Goal: Task Accomplishment & Management: Complete application form

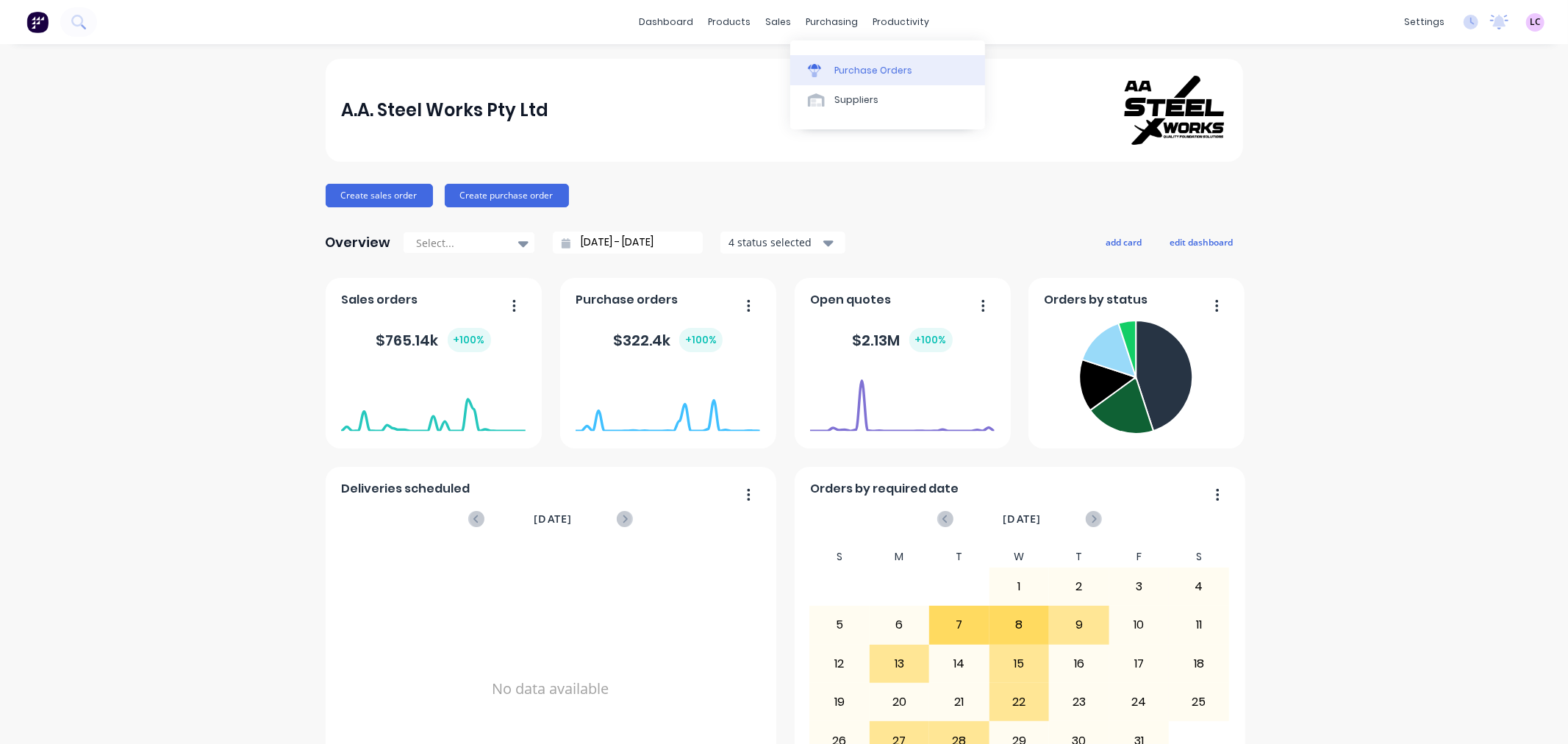
click at [831, 67] on link "Purchase Orders" at bounding box center [888, 70] width 195 height 30
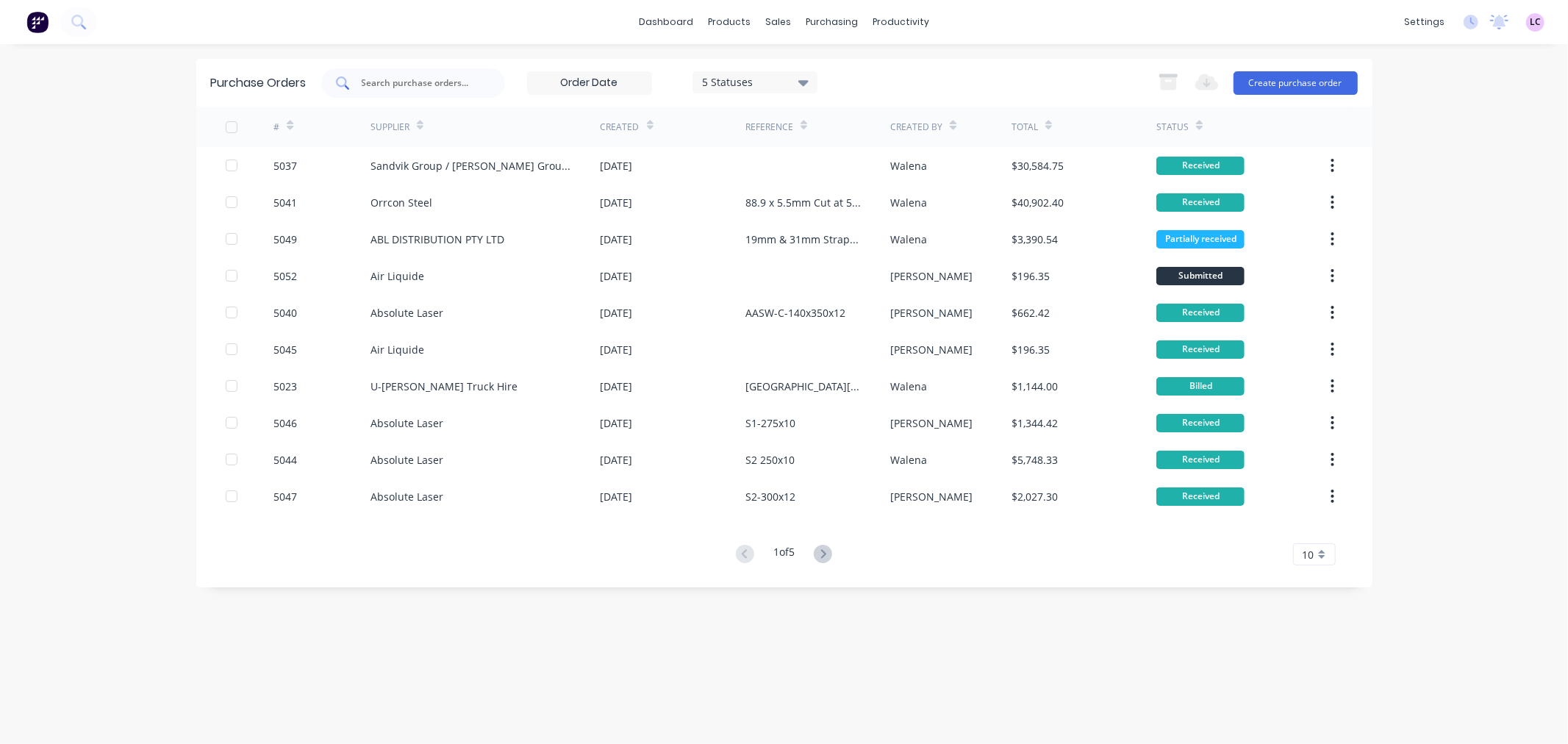
click at [405, 78] on input "text" at bounding box center [421, 83] width 122 height 14
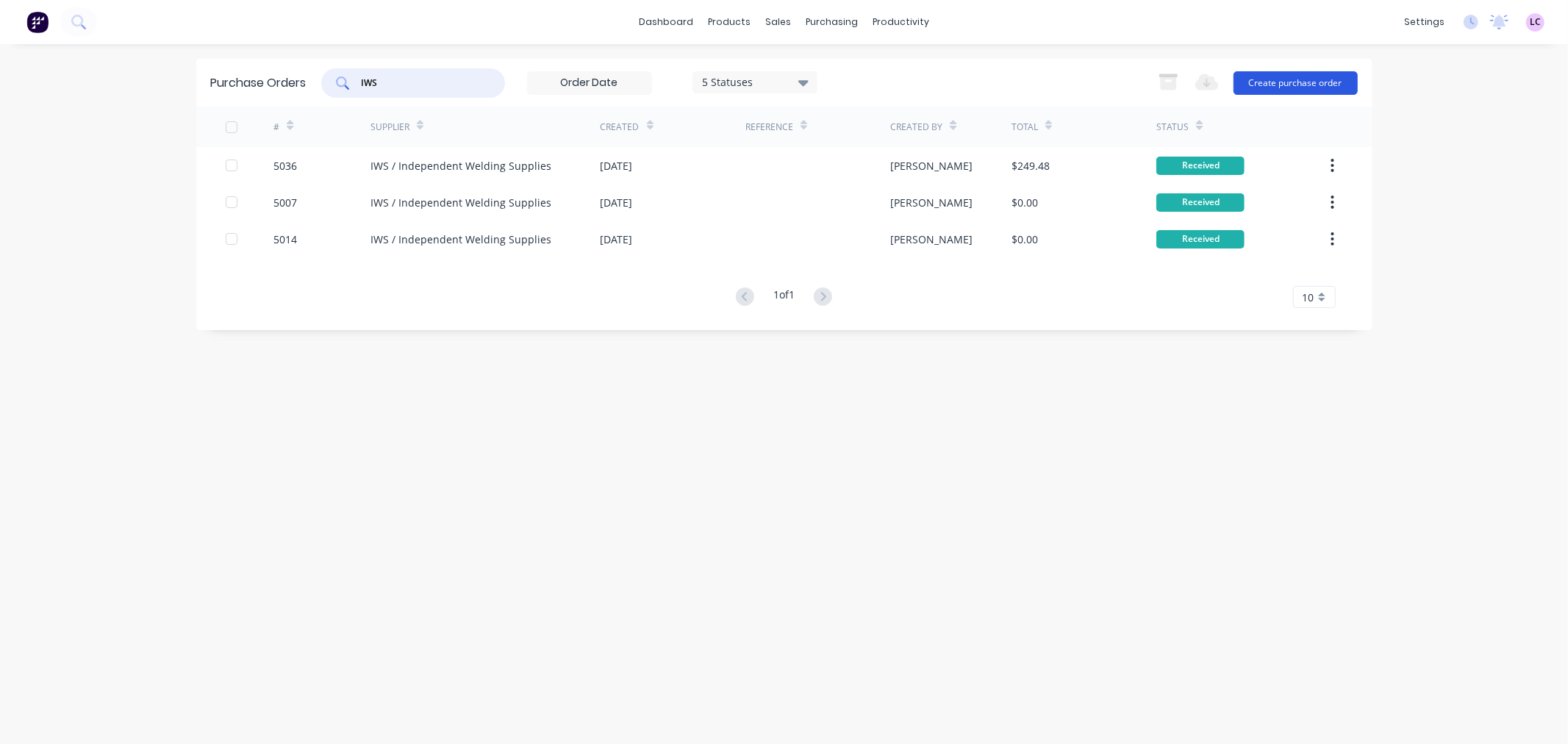
type input "IWS"
click at [1289, 87] on button "Create purchase order" at bounding box center [1296, 83] width 124 height 24
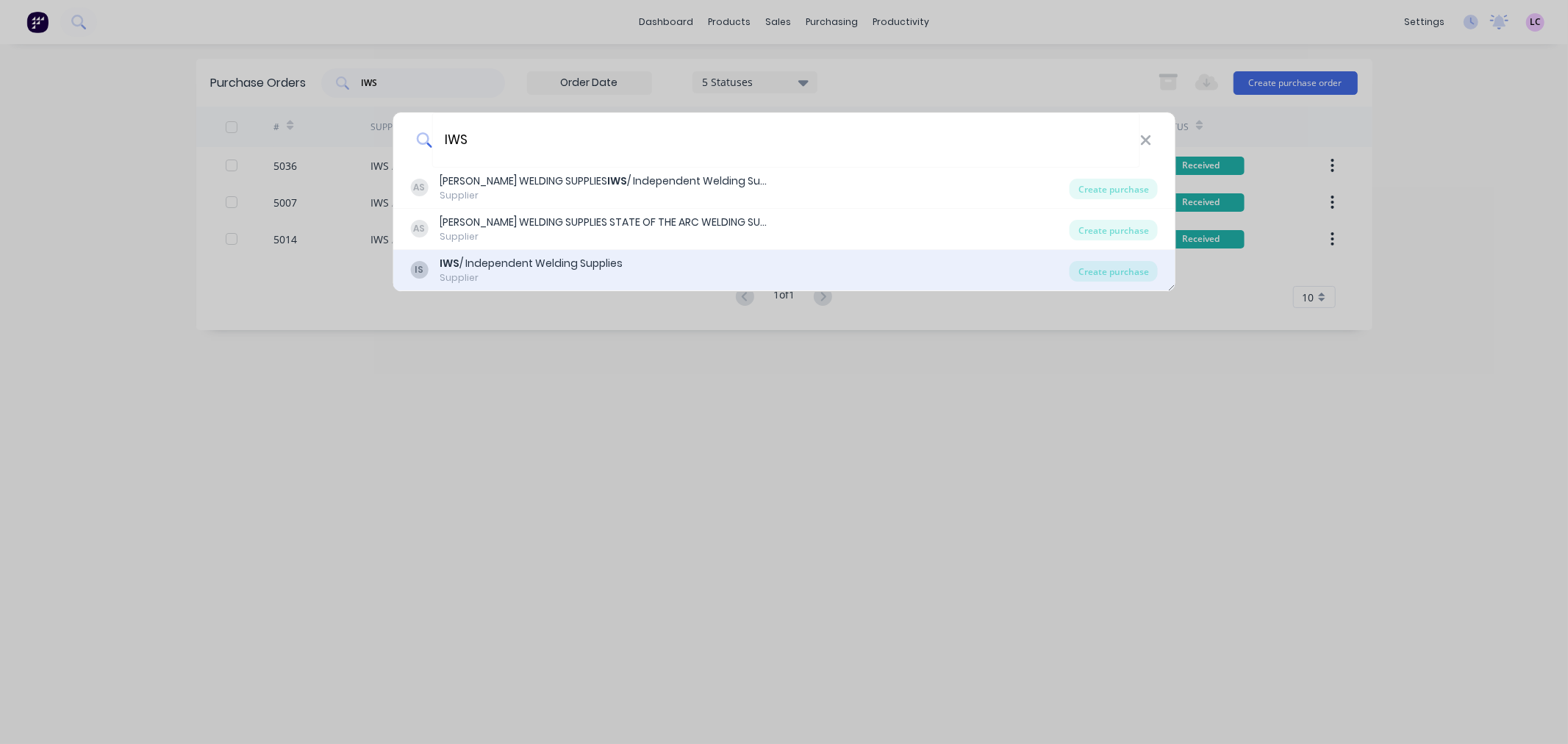
type input "IWS"
click at [565, 272] on div "Supplier" at bounding box center [532, 278] width 183 height 13
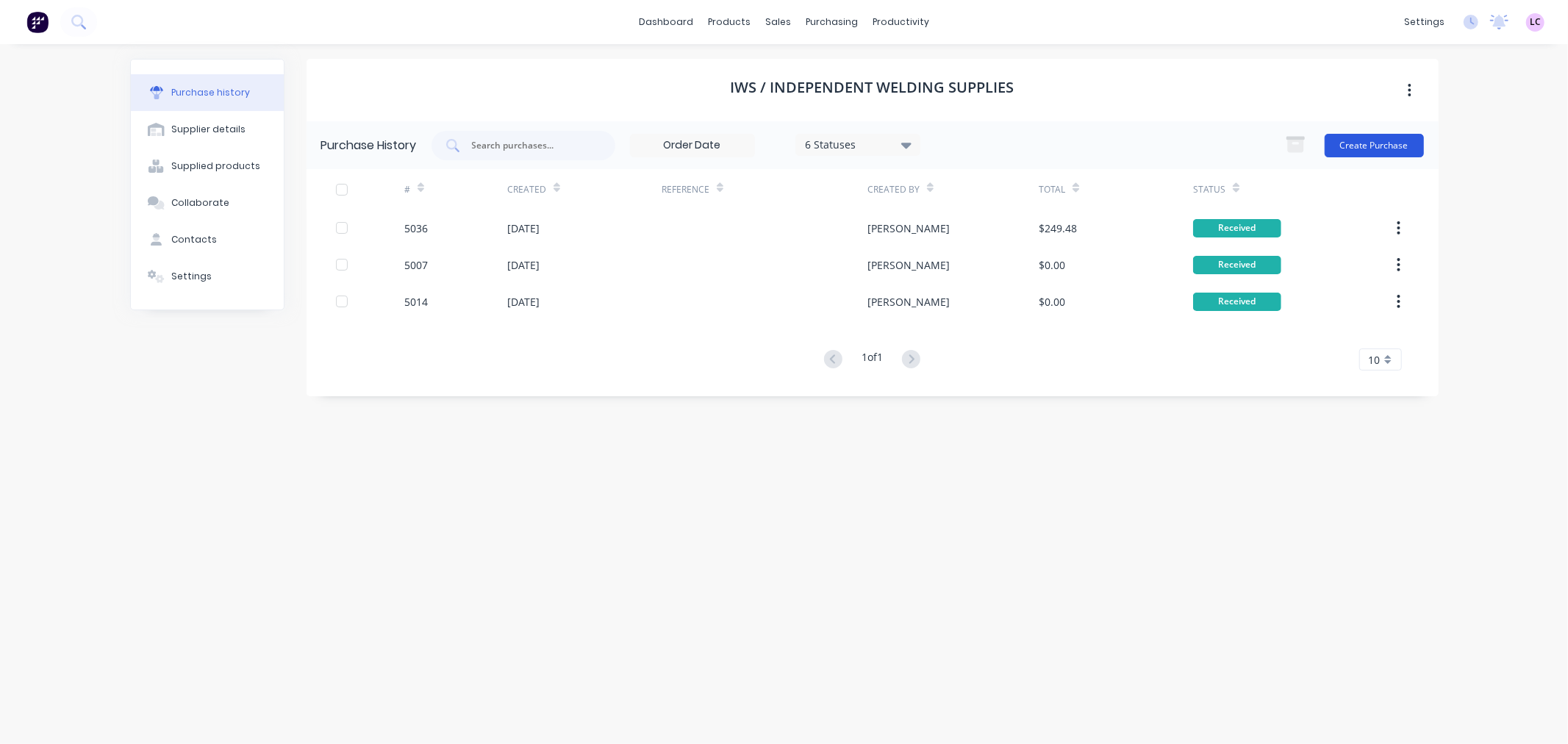
click at [1412, 145] on button "Create Purchase" at bounding box center [1375, 145] width 99 height 24
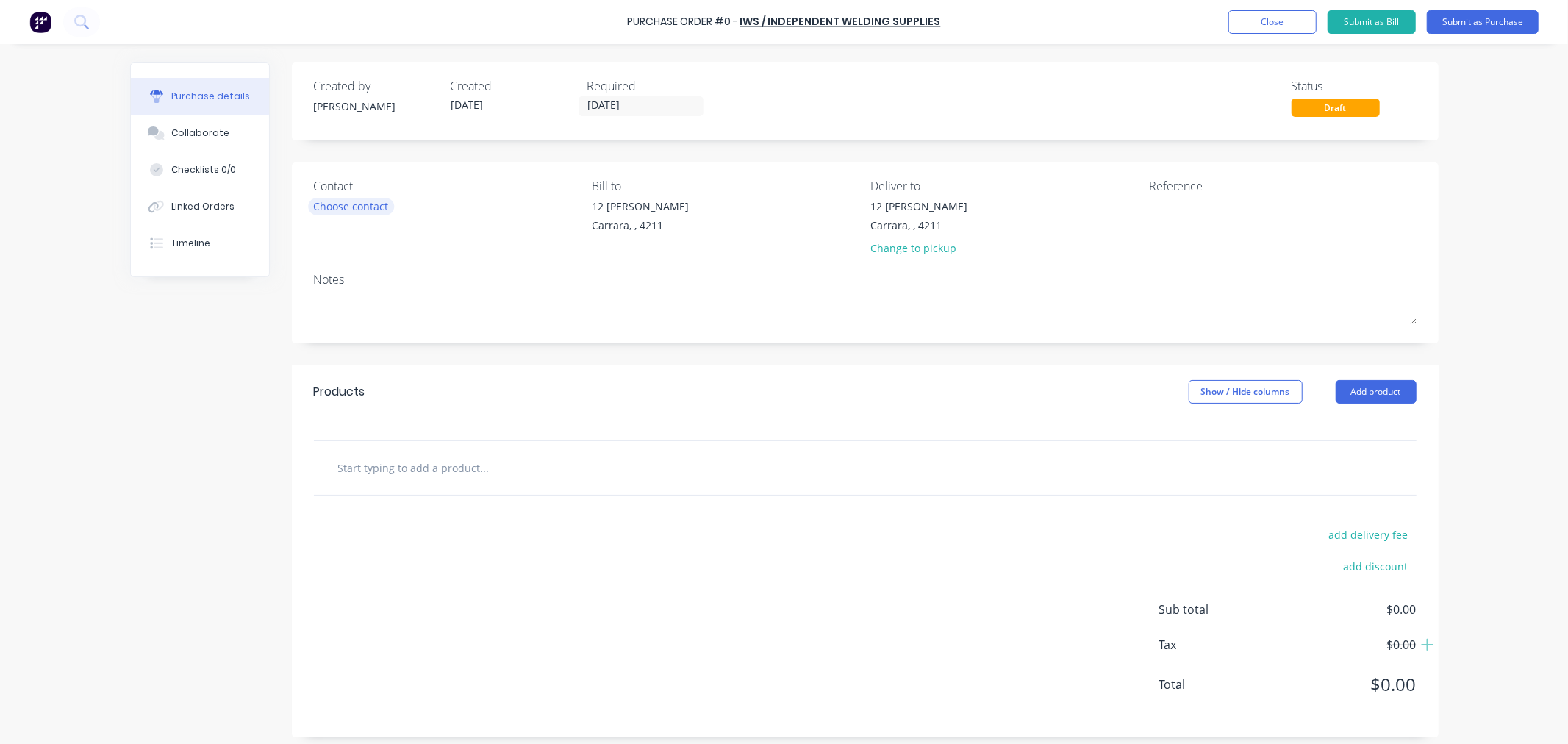
click at [363, 210] on div "Choose contact" at bounding box center [352, 206] width 75 height 15
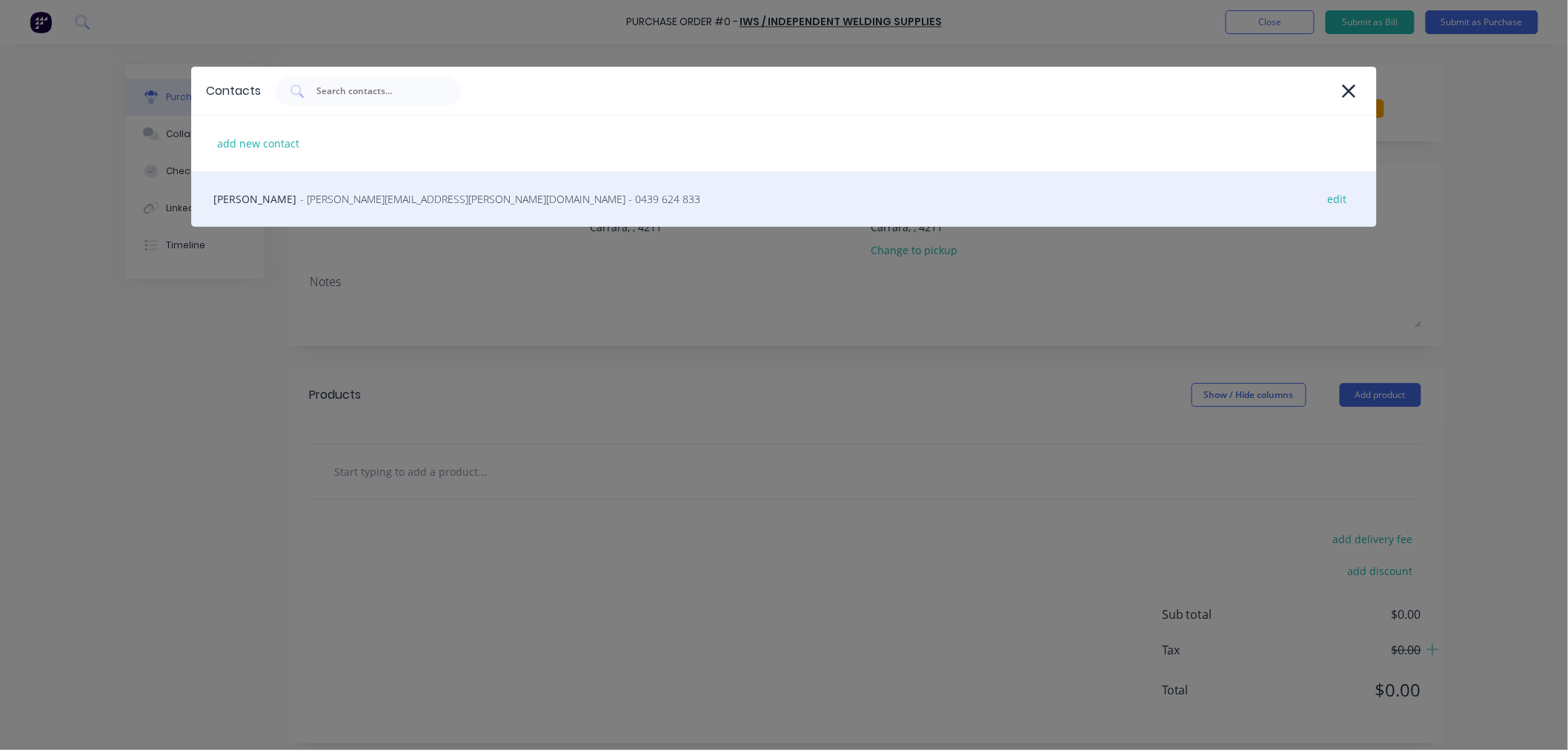
click at [262, 193] on div "Lee Harris - [EMAIL_ADDRESS][PERSON_NAME][DOMAIN_NAME] - 0439 624 833 edit" at bounding box center [784, 199] width 1186 height 56
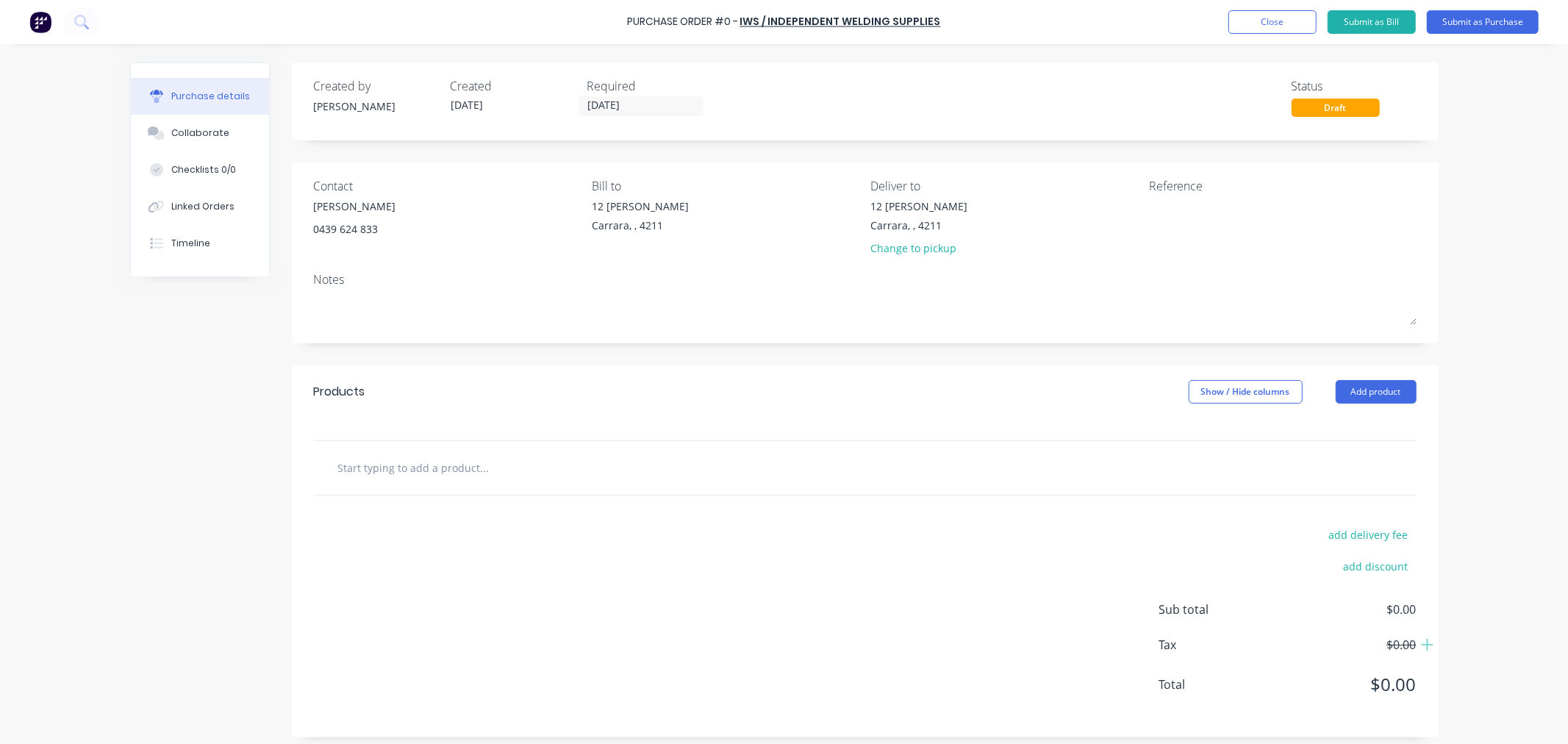
click at [447, 466] on input "text" at bounding box center [484, 467] width 294 height 30
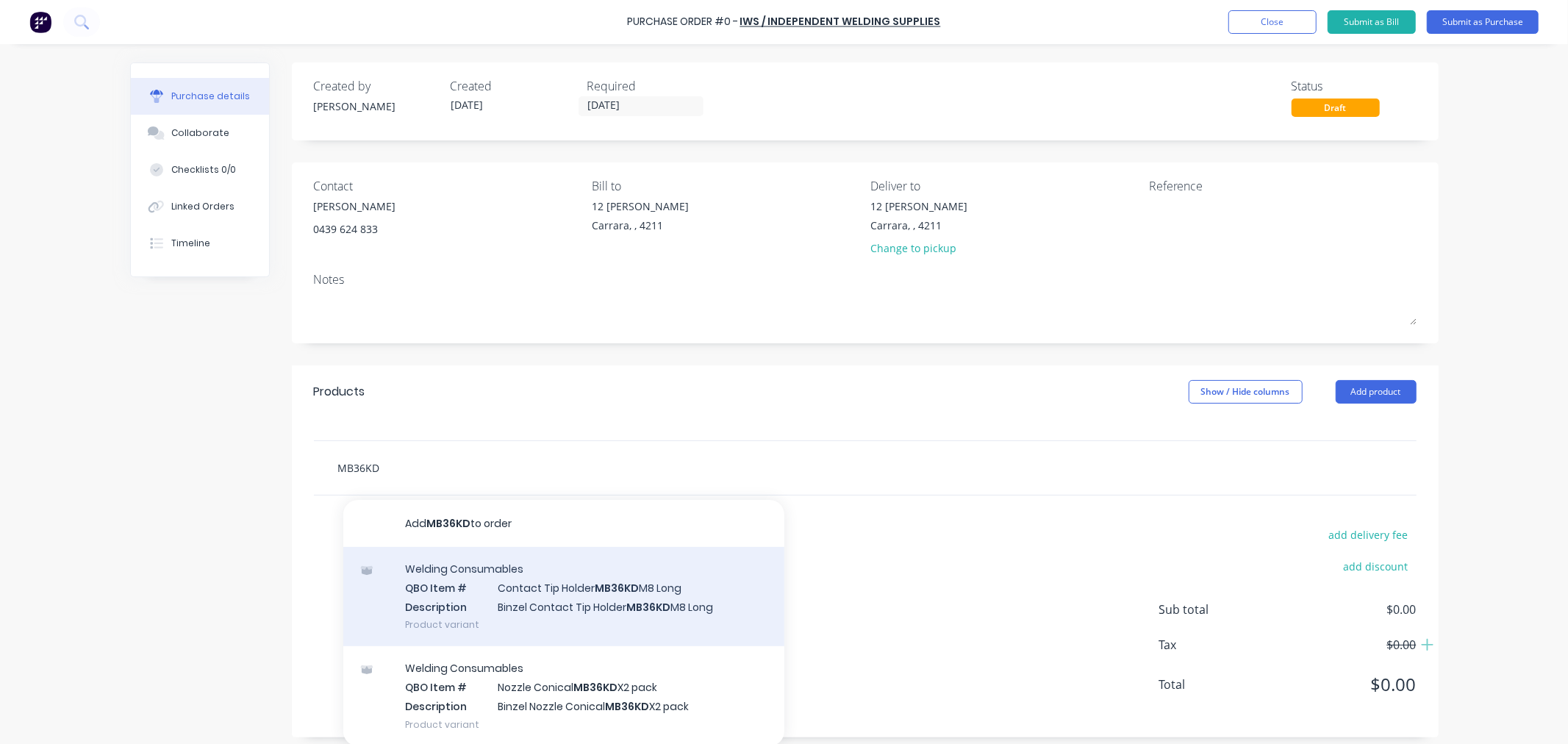
scroll to position [10, 0]
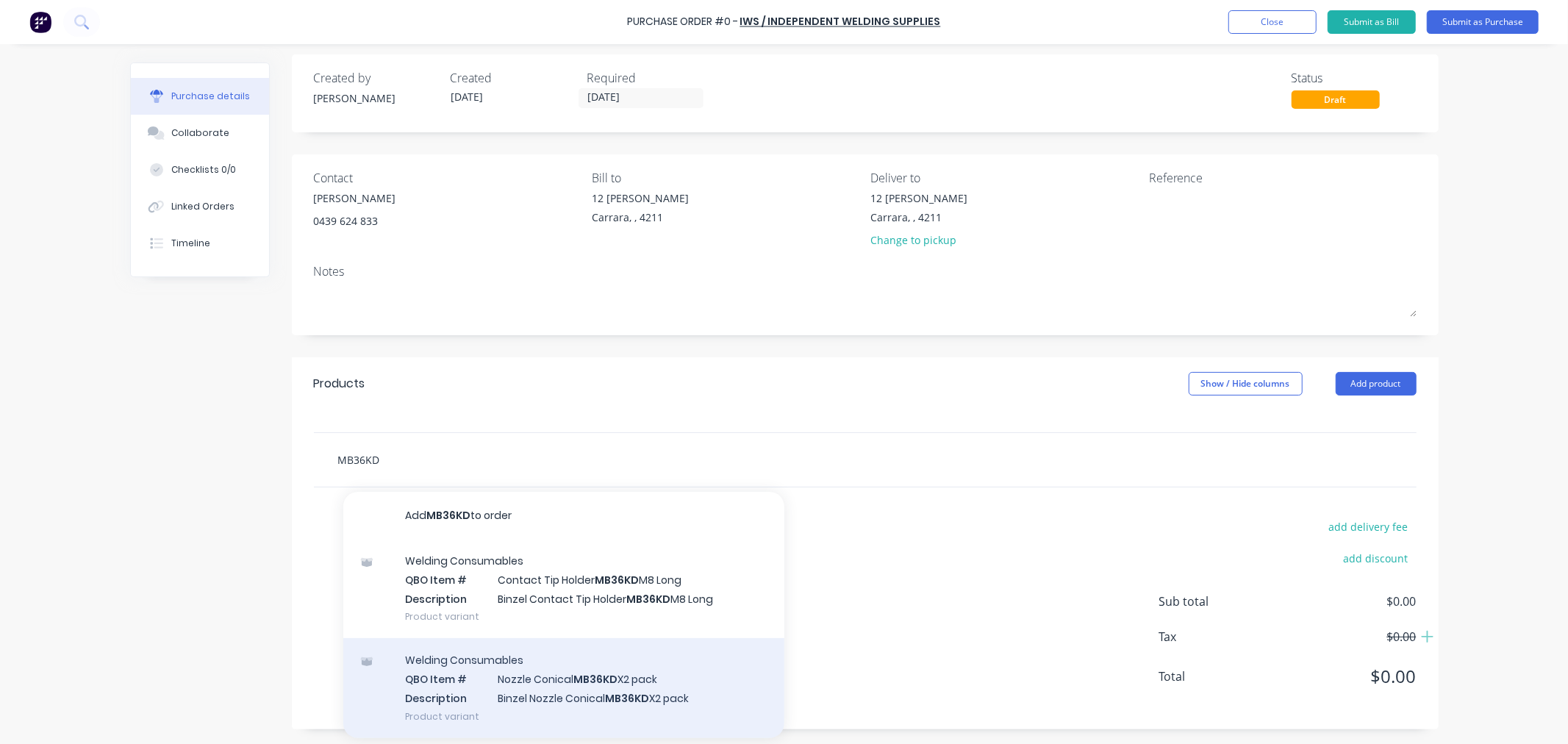
type input "MB36KD"
click at [565, 688] on div "Welding Consumables QBO Item # Nozzle Conical MB36KD X2 pack Description Binzel…" at bounding box center [563, 688] width 441 height 99
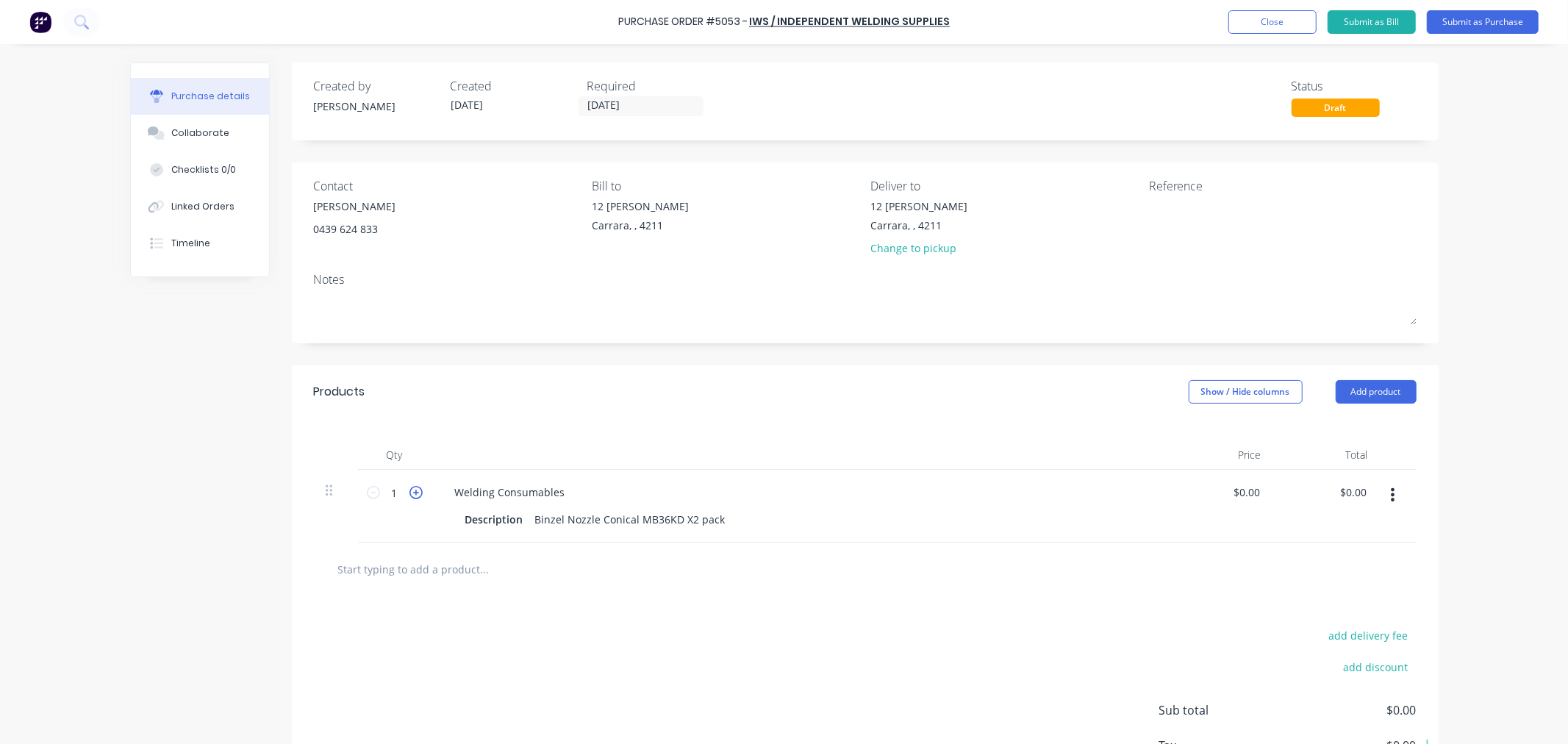
click at [414, 490] on icon at bounding box center [416, 493] width 13 height 13
type input "5"
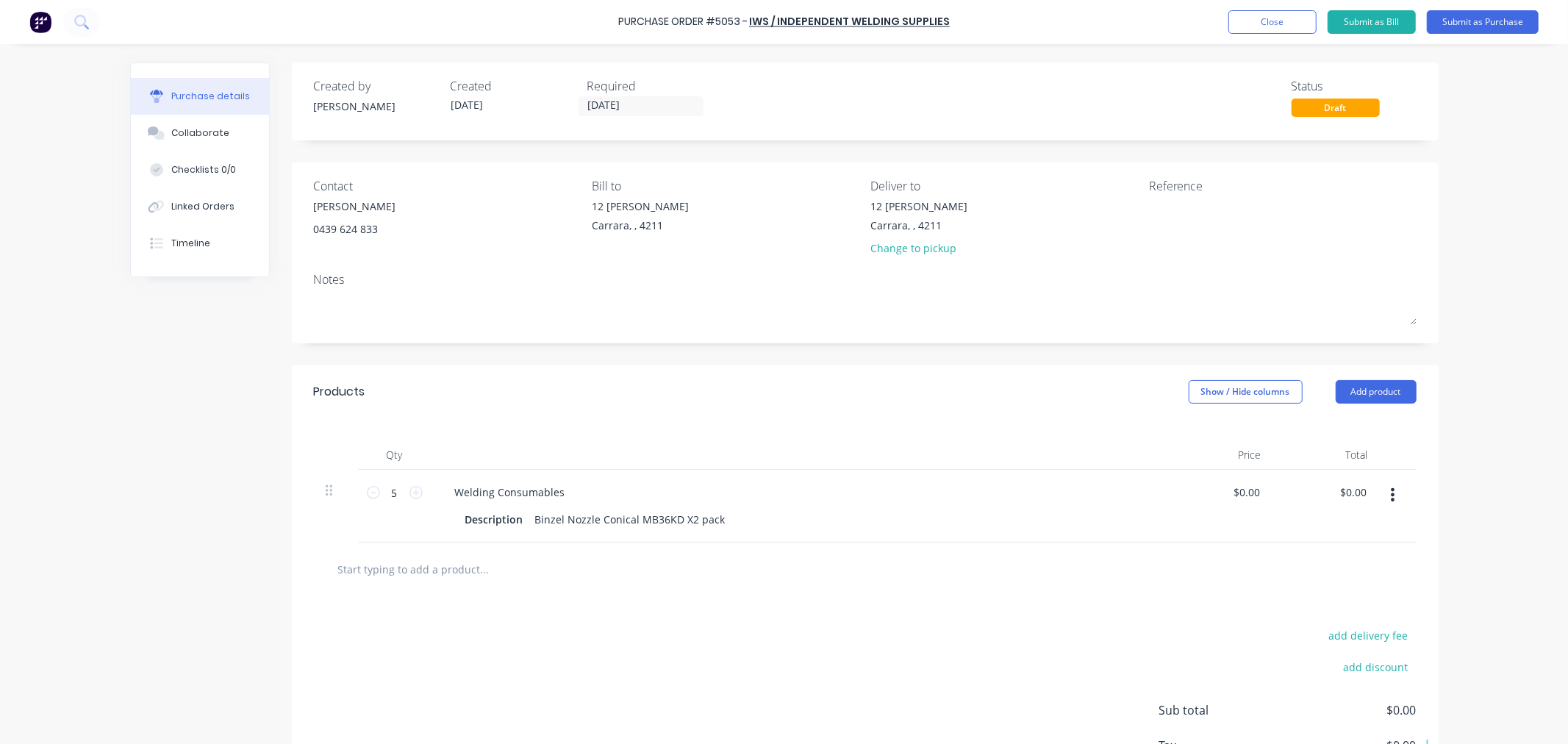
click at [1484, 458] on div "Purchase Order #5053 - IWS / Independent Welding Supplies Add product Close Sub…" at bounding box center [784, 372] width 1568 height 744
click at [1373, 390] on button "Add product" at bounding box center [1377, 392] width 81 height 24
click at [1534, 397] on div "Purchase Order #5053 - IWS / Independent Welding Supplies Add product Close Sub…" at bounding box center [784, 372] width 1568 height 744
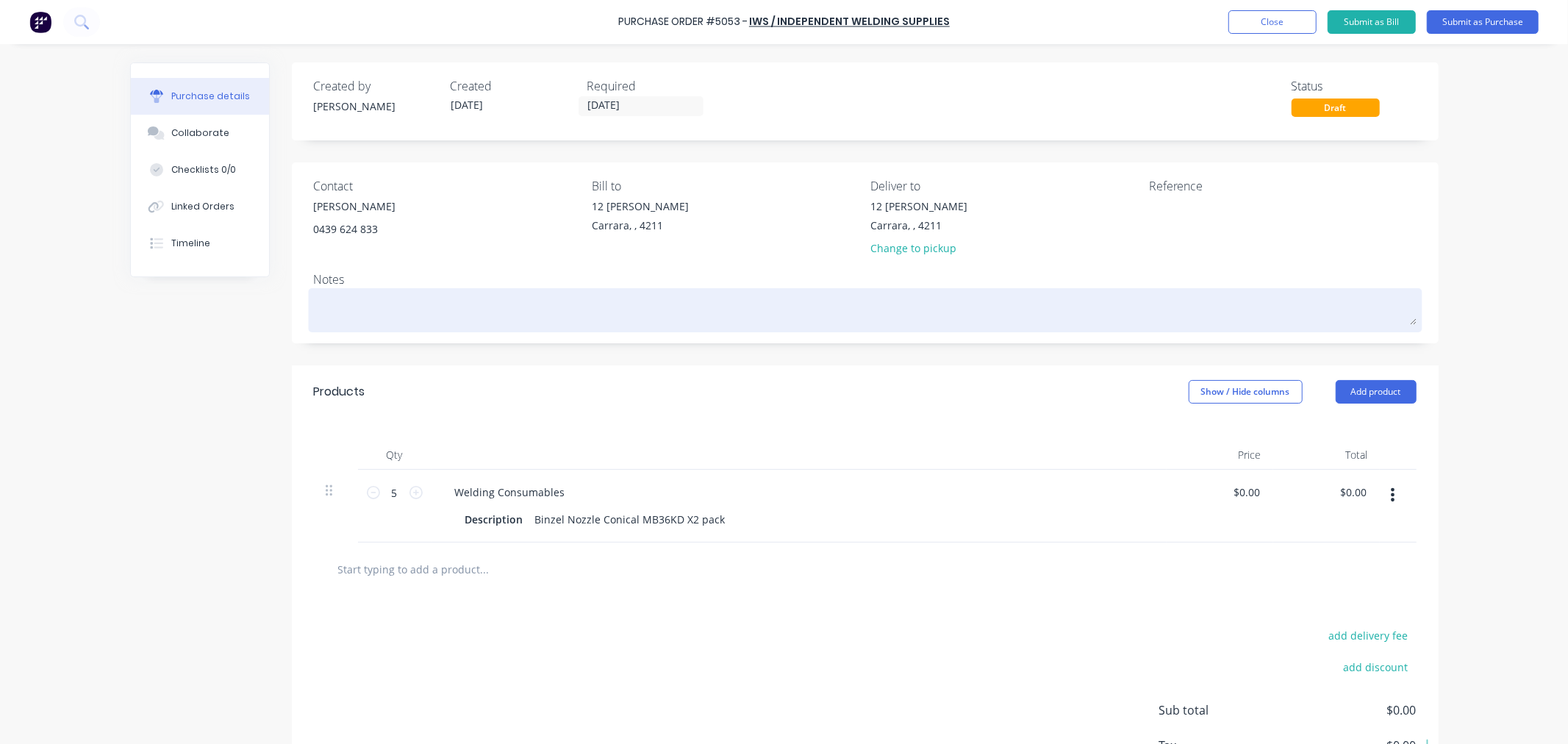
click at [399, 297] on textarea at bounding box center [866, 308] width 1103 height 33
type textarea "x"
type textarea "P"
type textarea "x"
type textarea "PO"
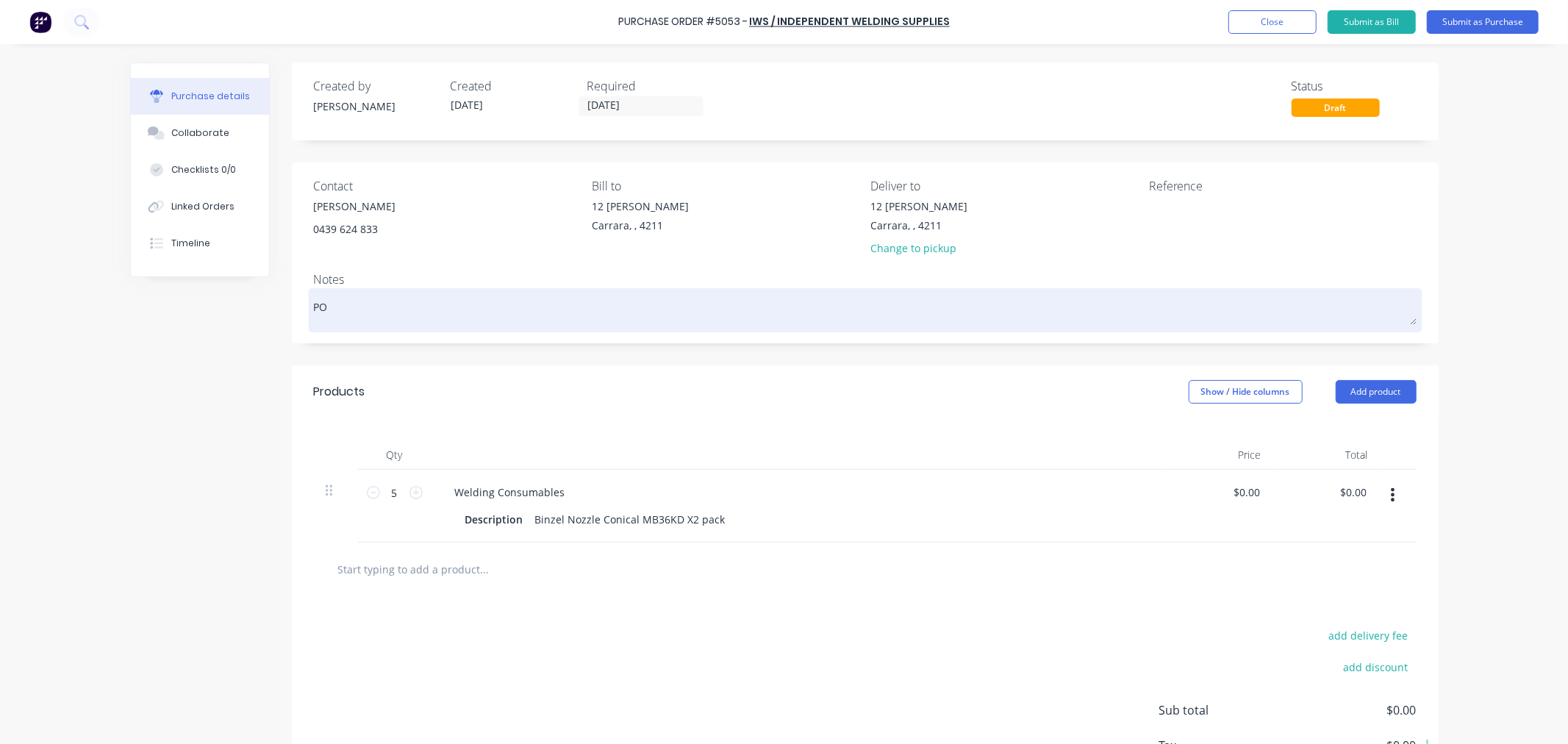
type textarea "x"
type textarea "PO"
type textarea "x"
type textarea "PO 50"
type textarea "x"
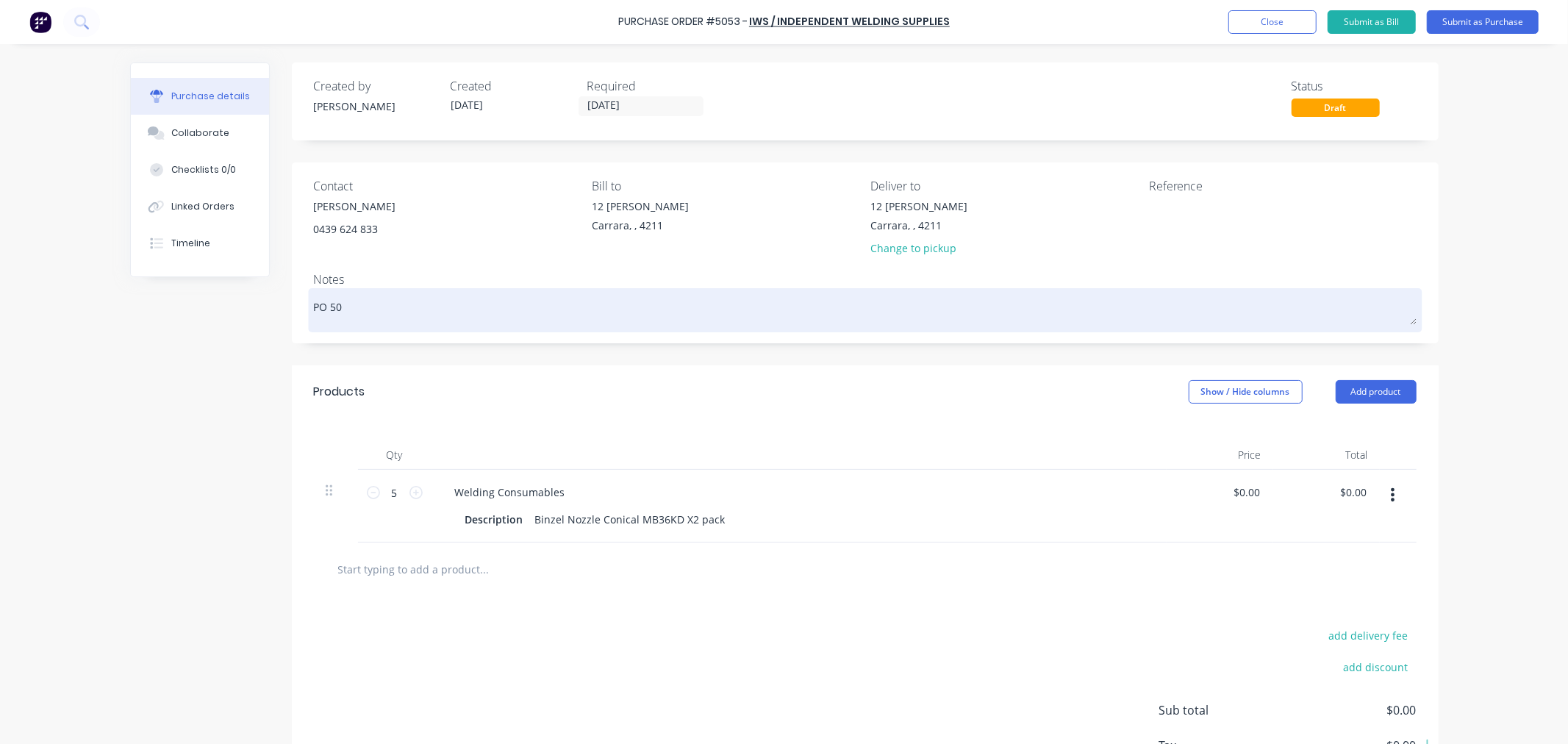
type textarea "PO 505"
type textarea "x"
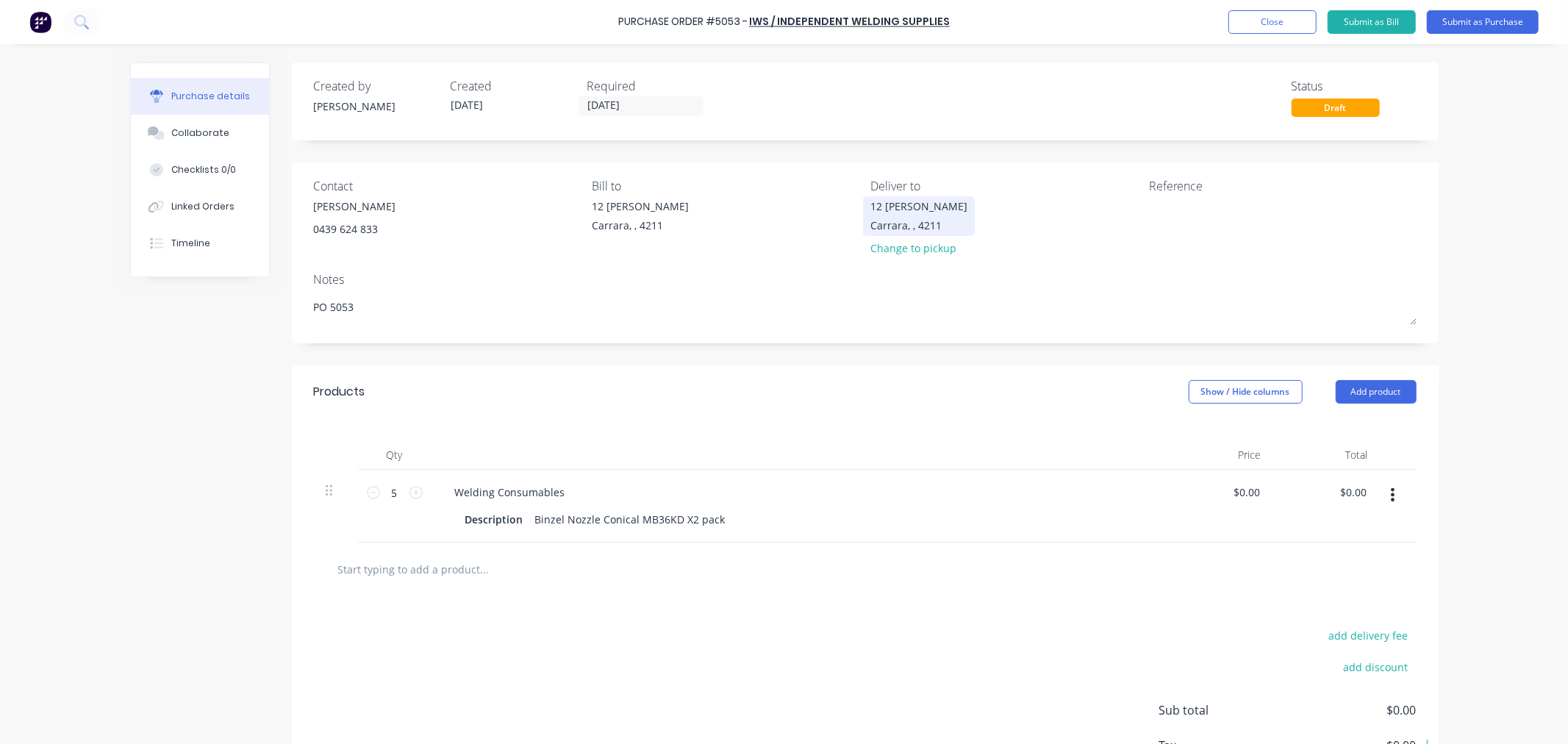
type textarea "PO 5053"
type textarea "x"
type textarea "PO 5053"
click at [914, 214] on div "[STREET_ADDRESS][PERSON_NAME]" at bounding box center [919, 215] width 97 height 34
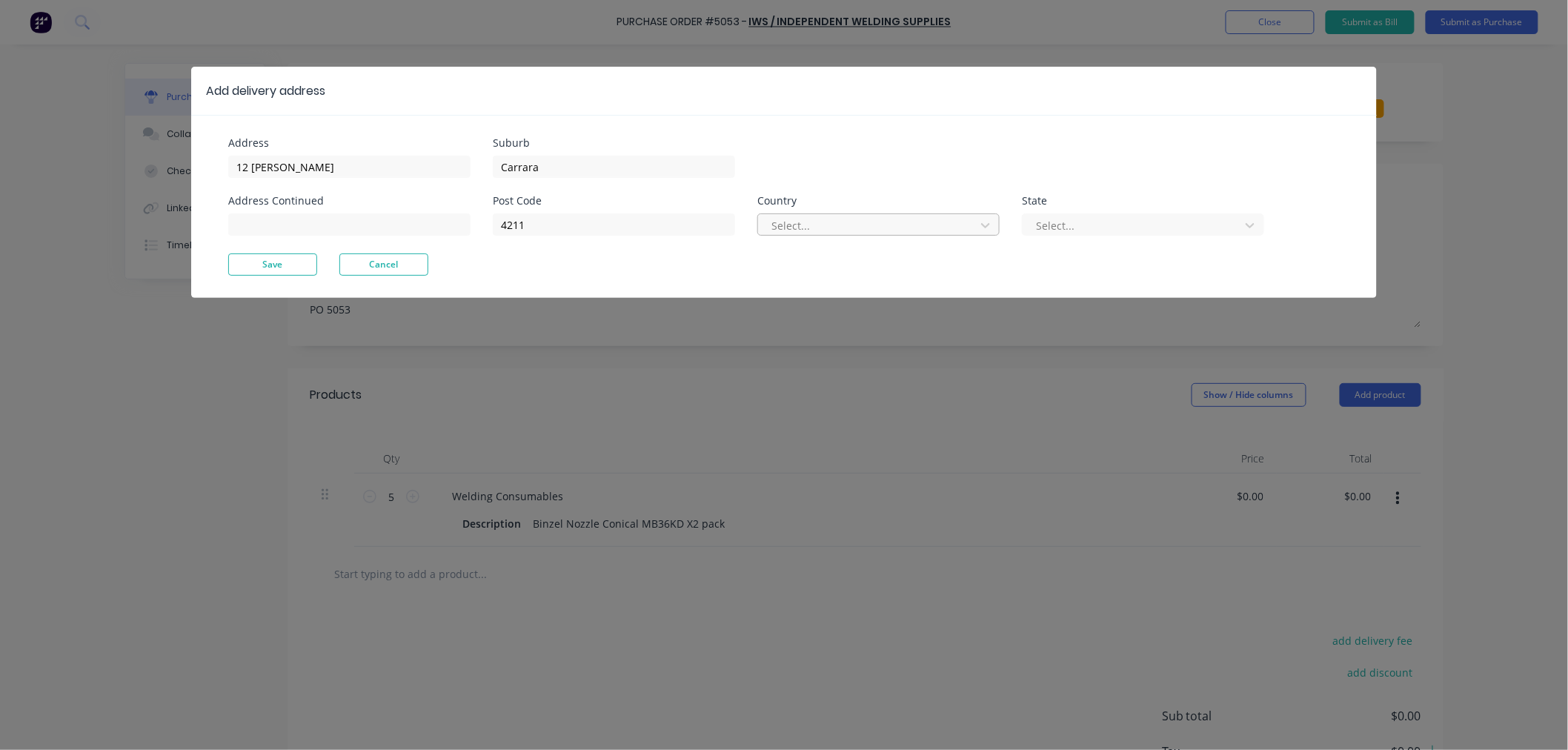
click at [853, 230] on div at bounding box center [869, 225] width 198 height 18
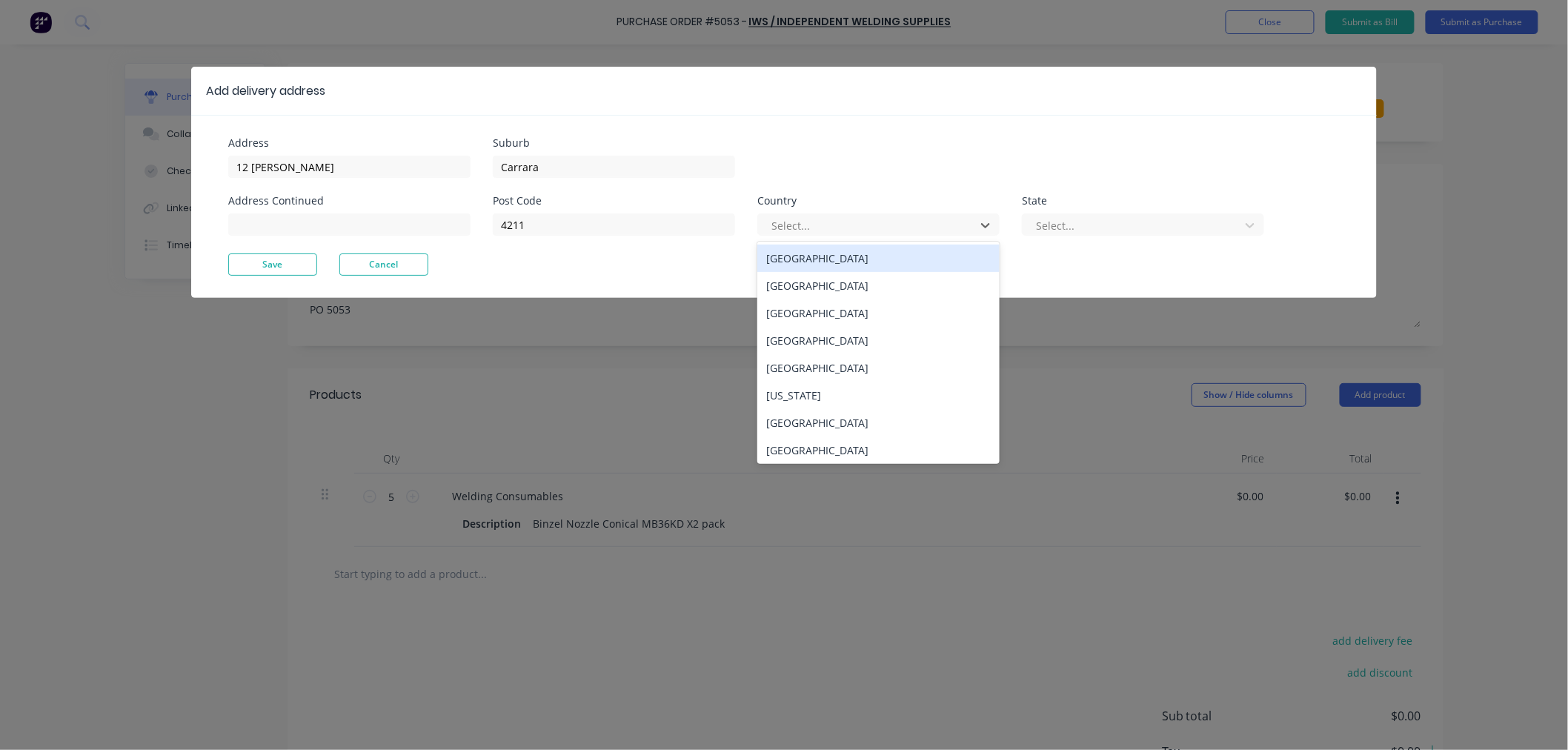
click at [853, 249] on div "[GEOGRAPHIC_DATA]" at bounding box center [879, 258] width 242 height 28
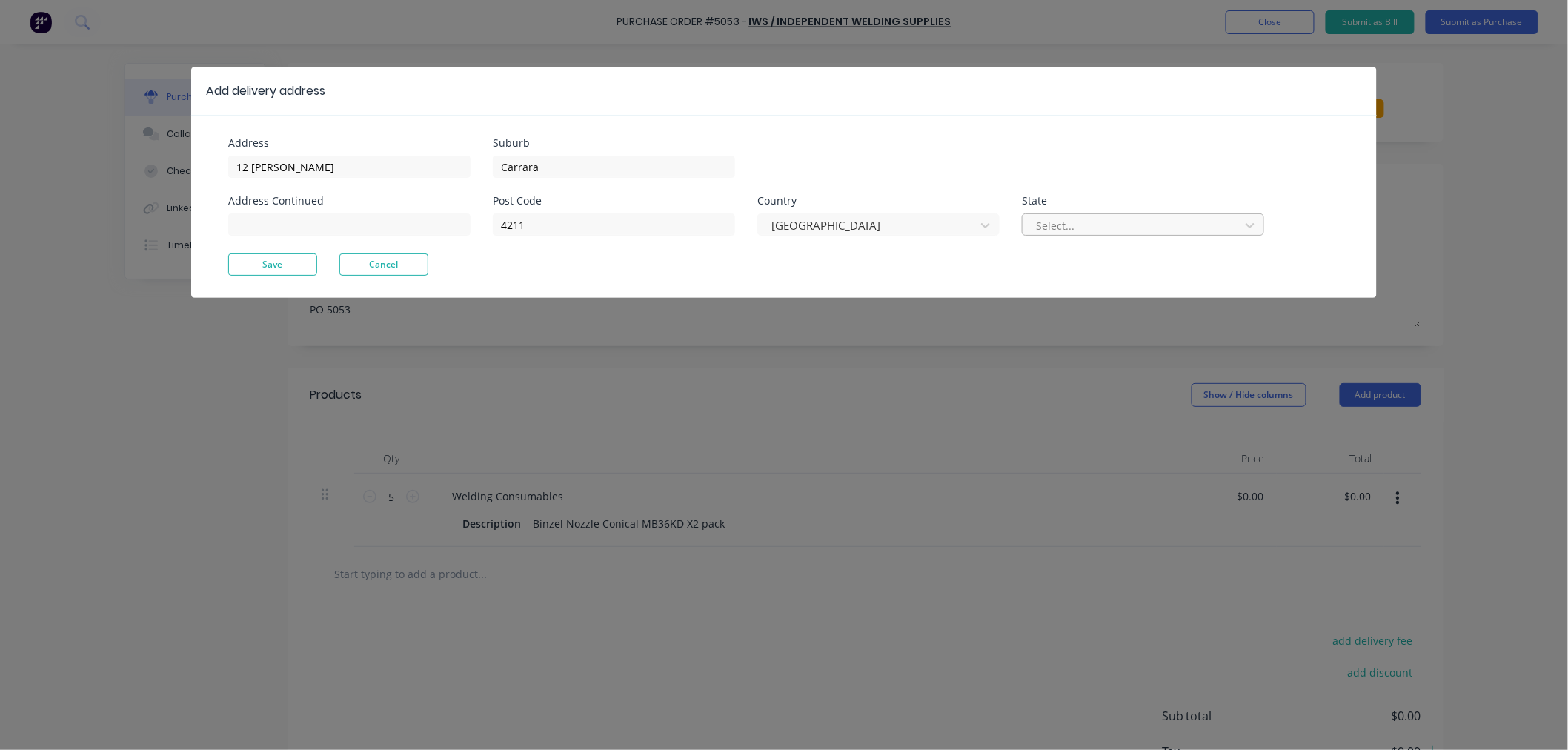
click at [1204, 219] on div at bounding box center [1134, 225] width 198 height 18
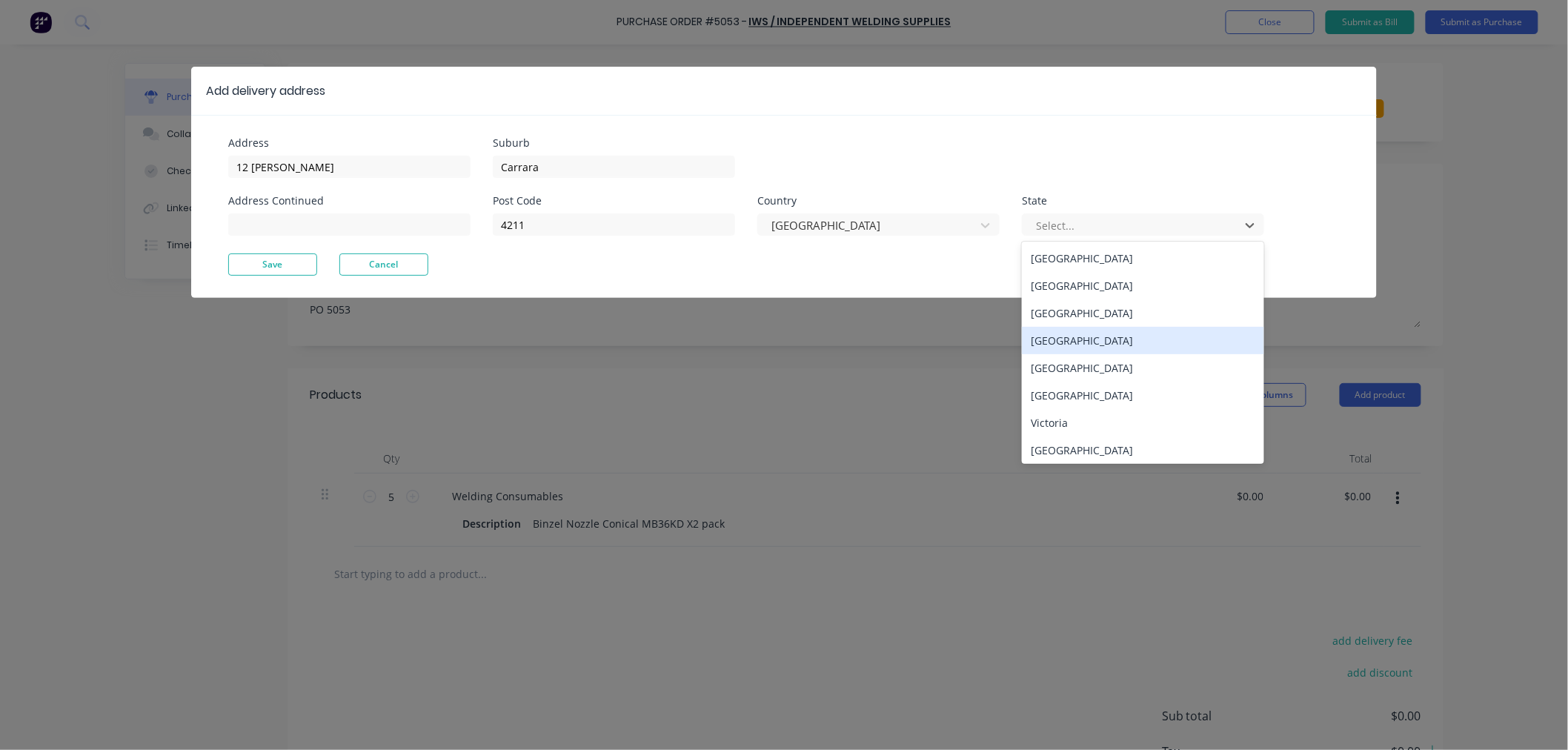
click at [1092, 334] on div "[GEOGRAPHIC_DATA]" at bounding box center [1143, 340] width 242 height 28
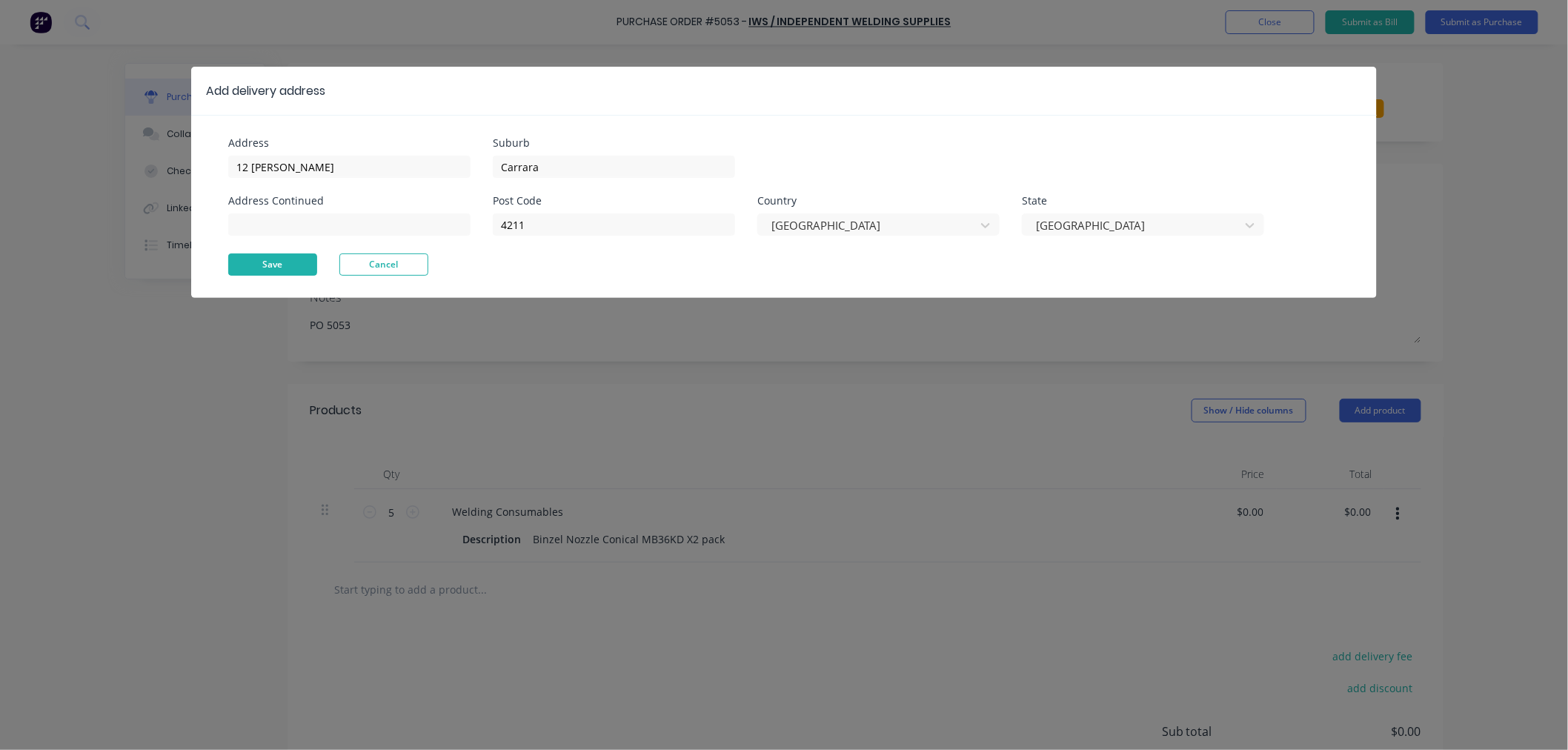
click at [259, 270] on button "Save" at bounding box center [273, 264] width 89 height 22
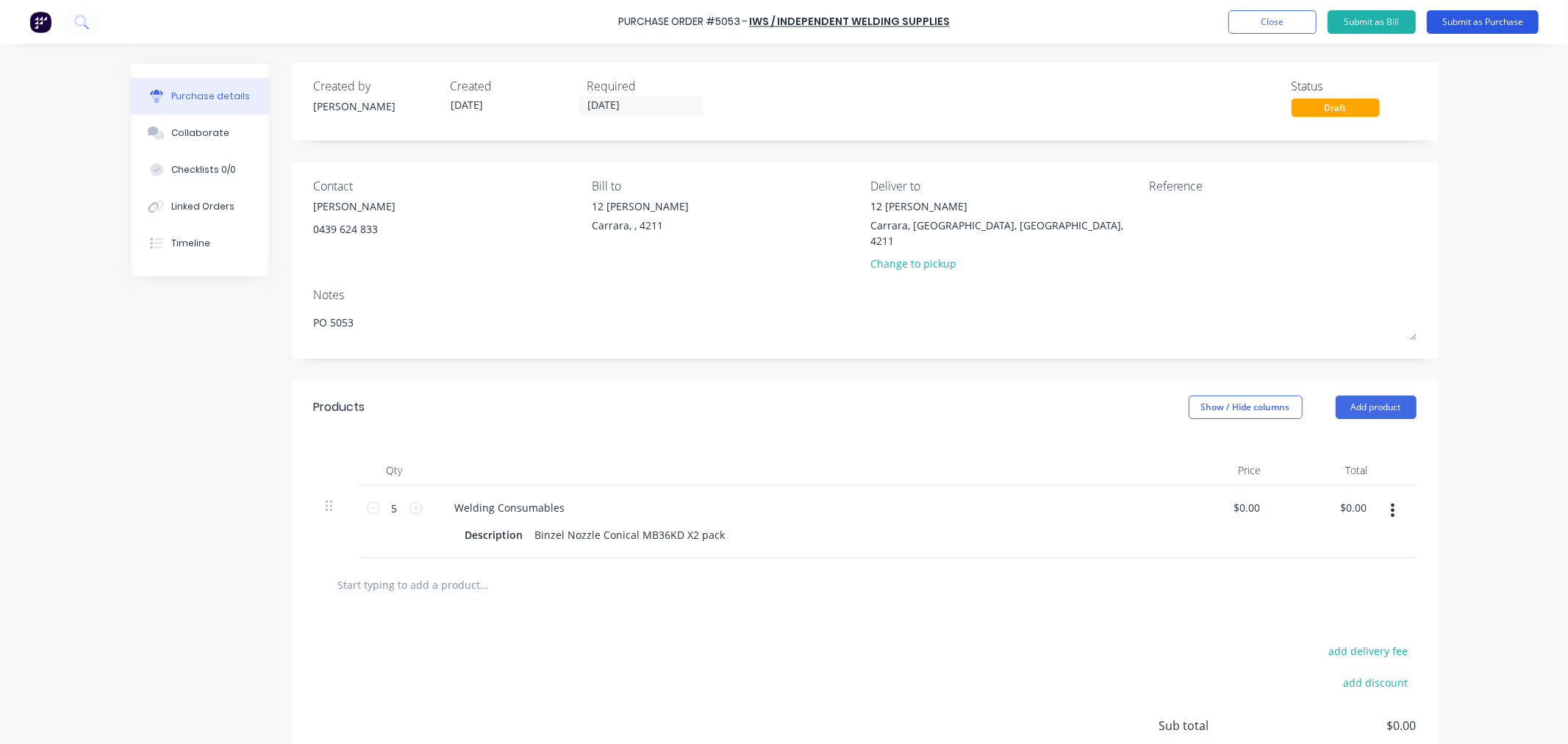
click at [1468, 26] on button "Submit as Purchase" at bounding box center [1482, 22] width 111 height 24
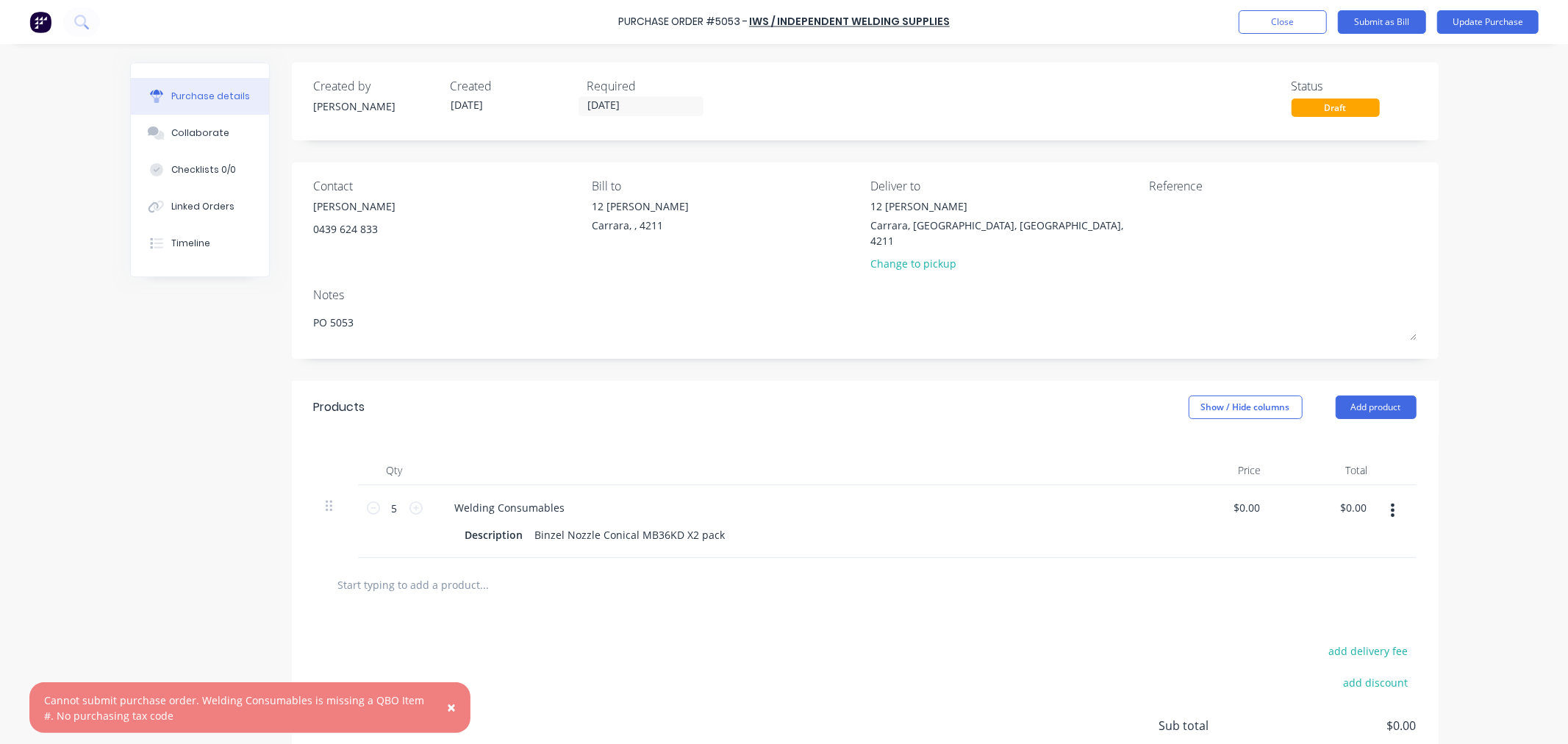
click at [451, 708] on span "×" at bounding box center [451, 708] width 9 height 21
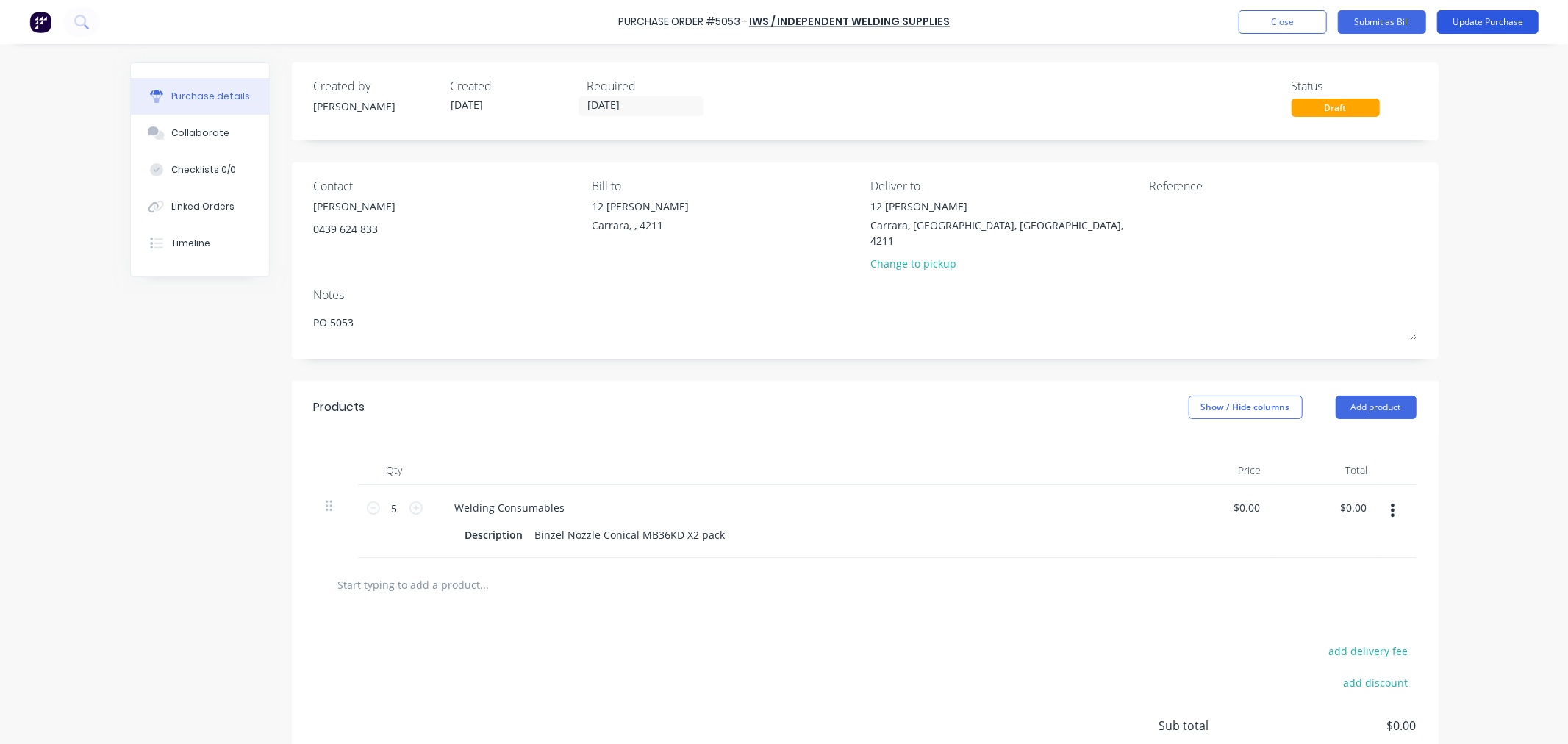
click at [1472, 22] on button "Update Purchase" at bounding box center [1488, 22] width 102 height 24
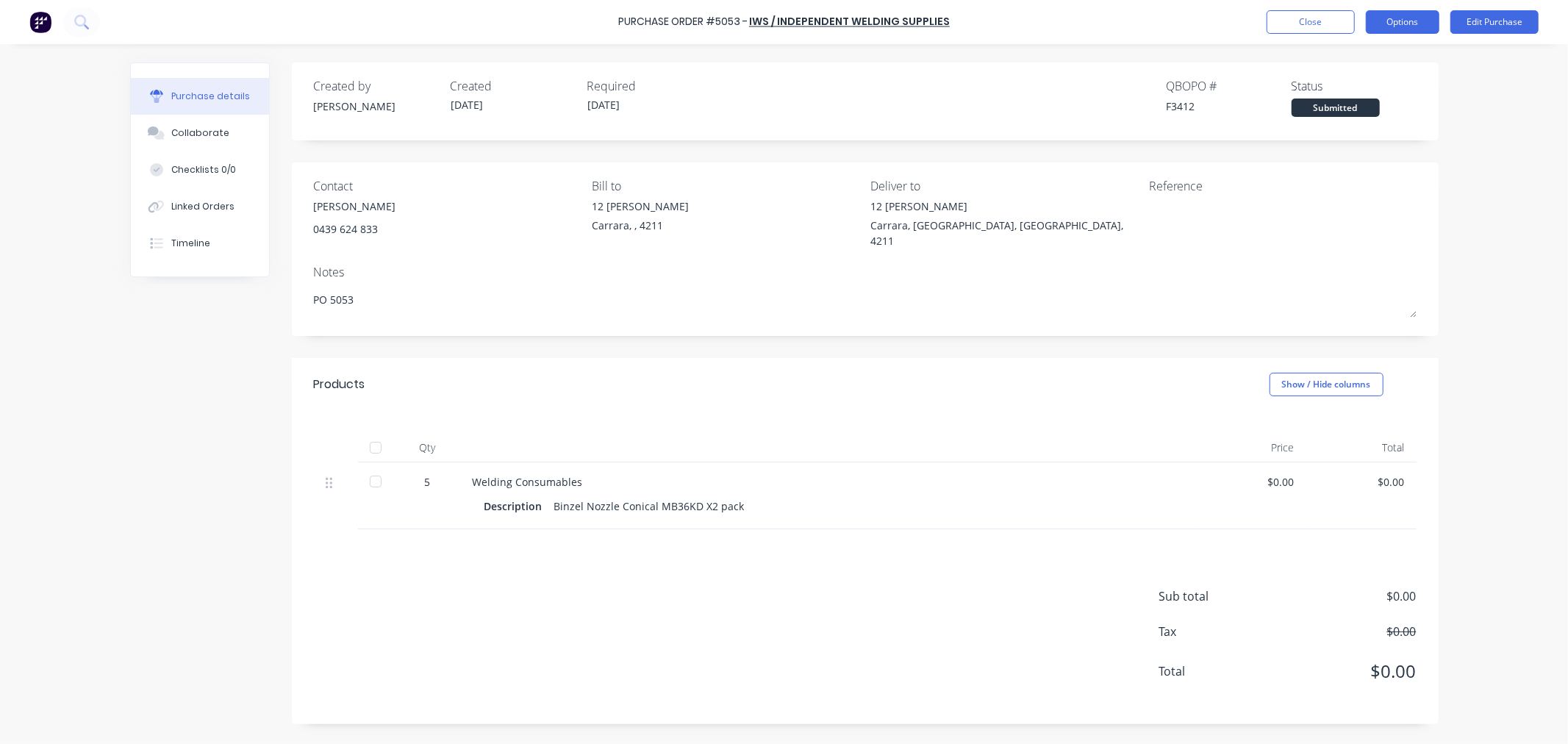
click at [1398, 18] on button "Options" at bounding box center [1402, 22] width 73 height 24
click at [1357, 64] on div "Print / Email" at bounding box center [1370, 60] width 113 height 21
click at [1366, 114] on div "Without pricing" at bounding box center [1370, 118] width 113 height 21
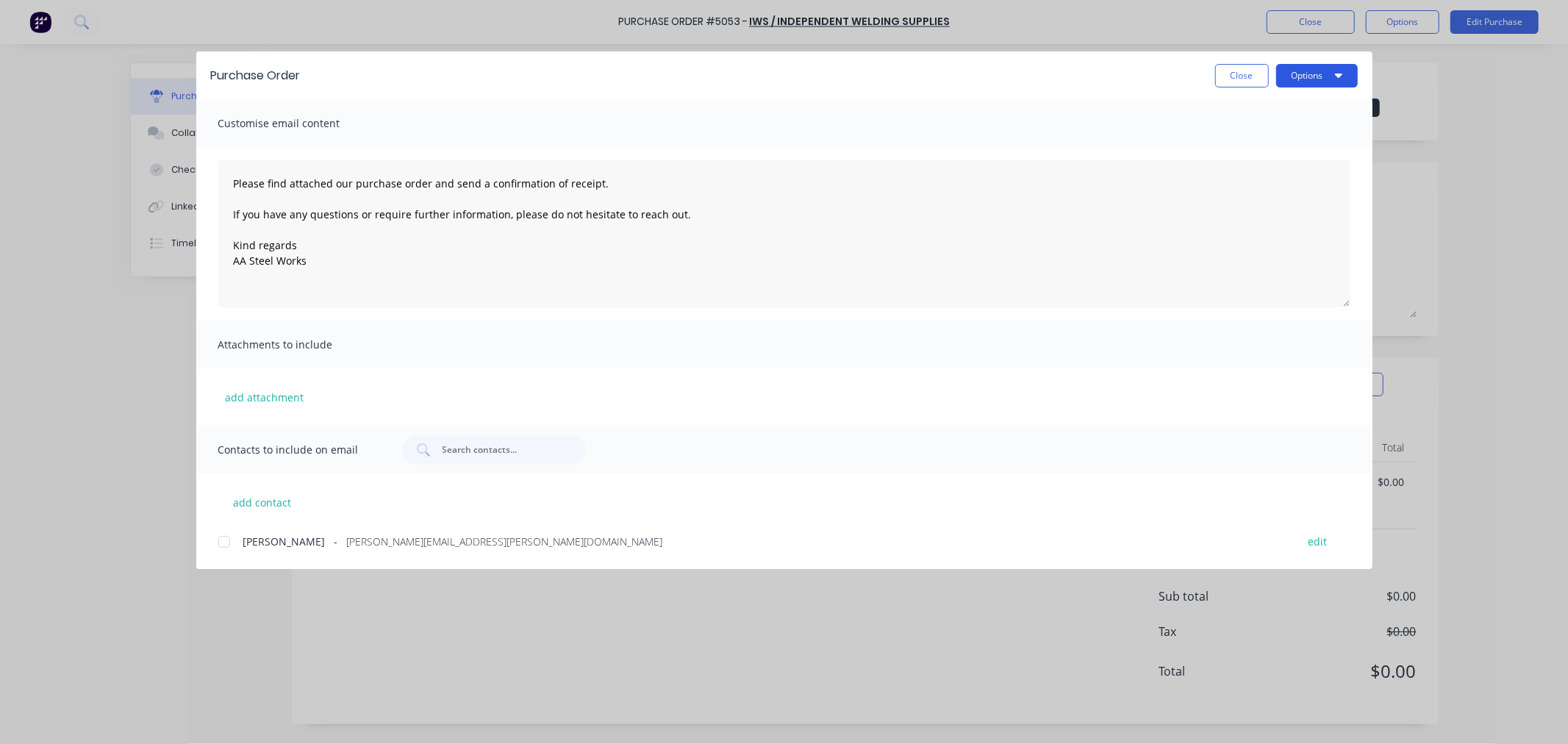
click at [1330, 67] on button "Options" at bounding box center [1317, 75] width 82 height 24
click at [221, 544] on div at bounding box center [224, 541] width 30 height 30
click at [1310, 67] on button "Options" at bounding box center [1317, 75] width 82 height 24
click at [1249, 178] on div "Email" at bounding box center [1288, 171] width 113 height 21
click at [1245, 76] on button "Close" at bounding box center [1242, 75] width 53 height 24
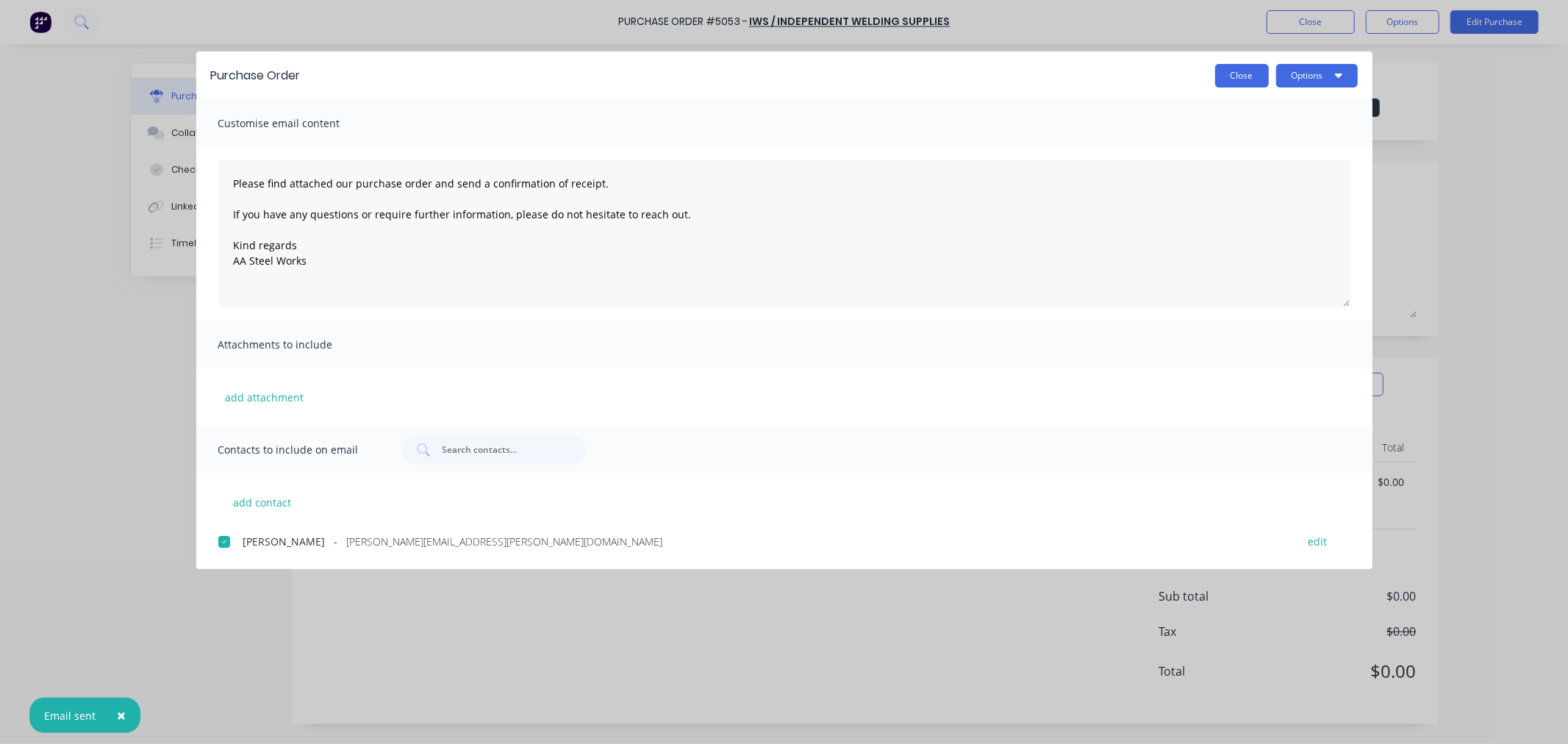
type textarea "x"
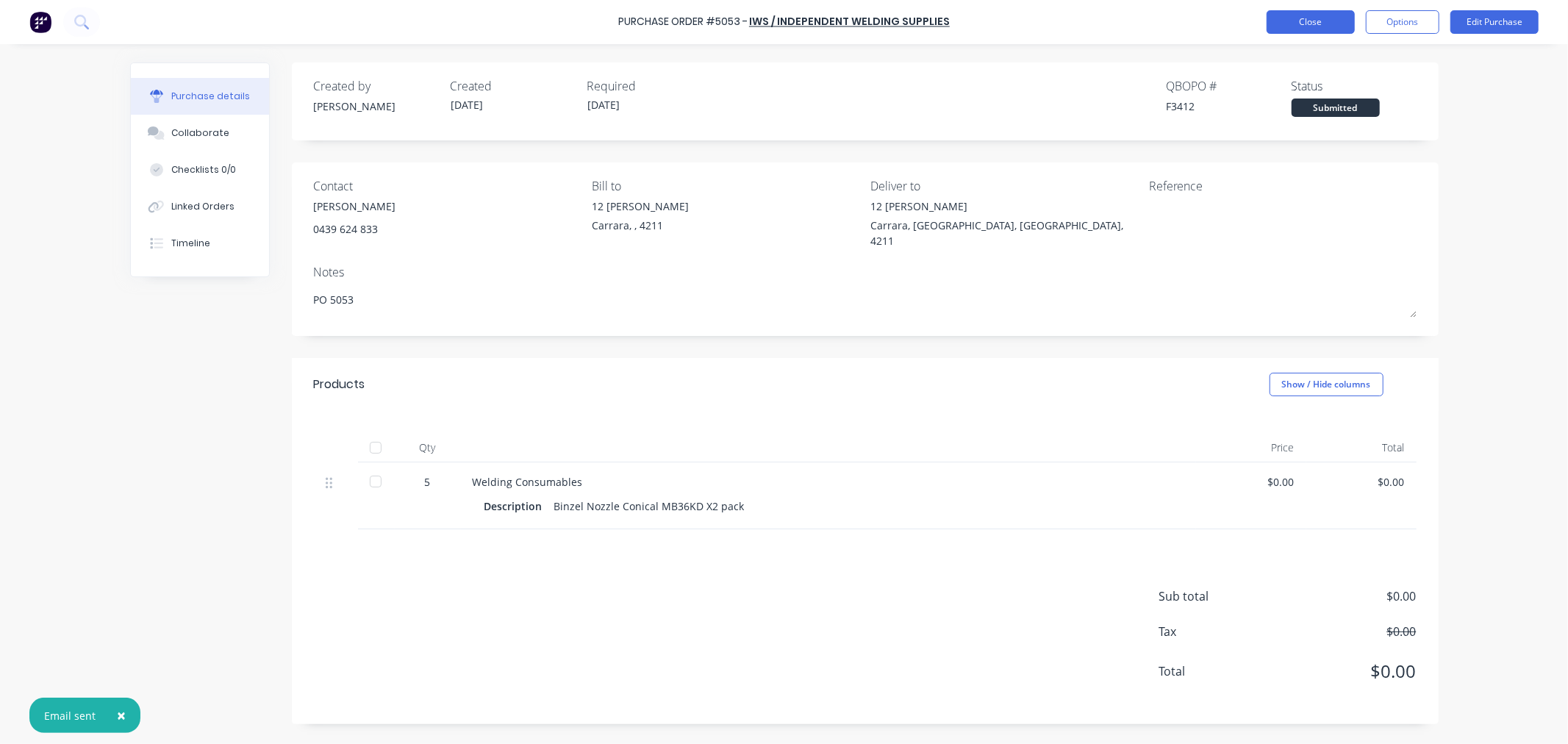
click at [1310, 28] on button "Close" at bounding box center [1311, 22] width 89 height 24
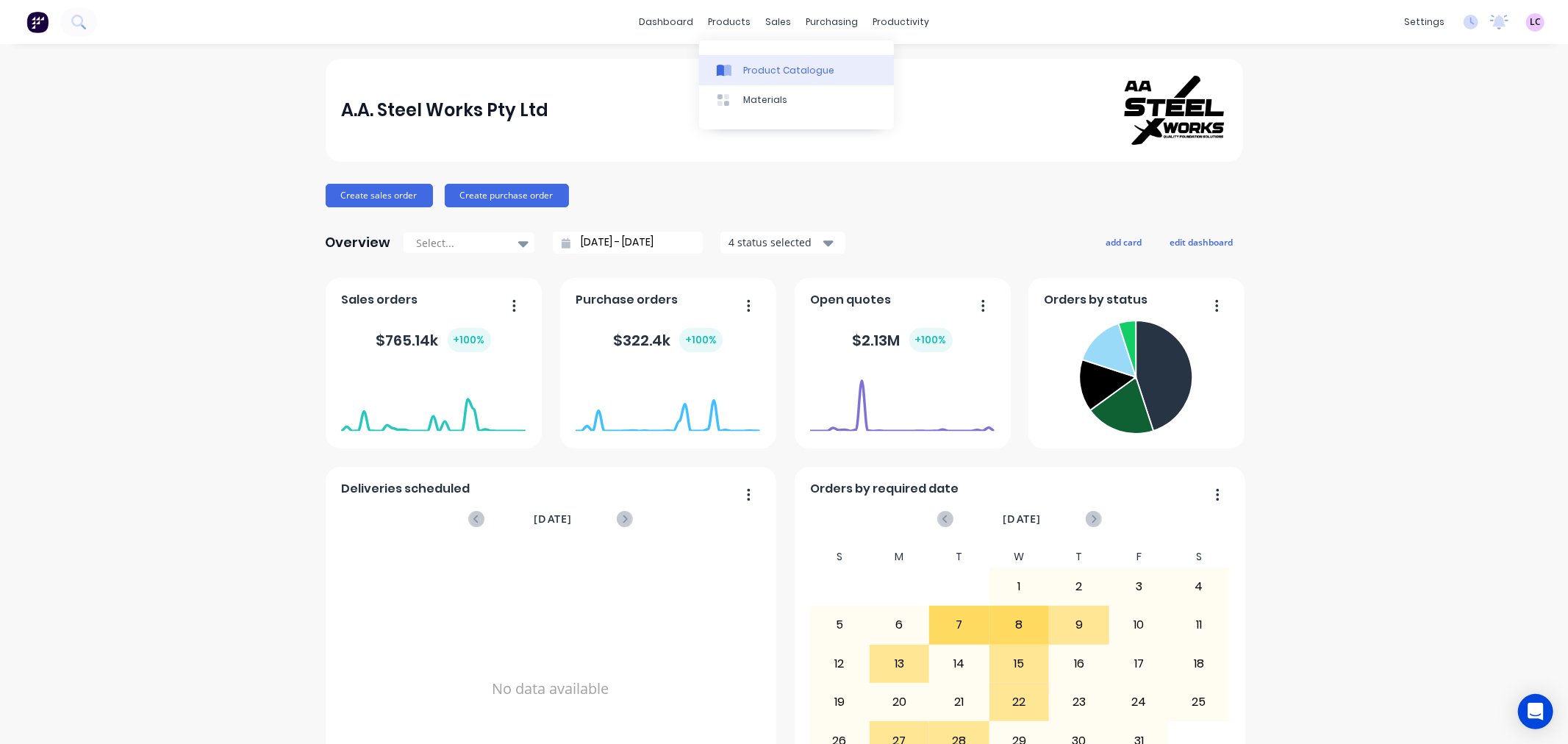
click at [753, 71] on div "Product Catalogue" at bounding box center [789, 70] width 91 height 13
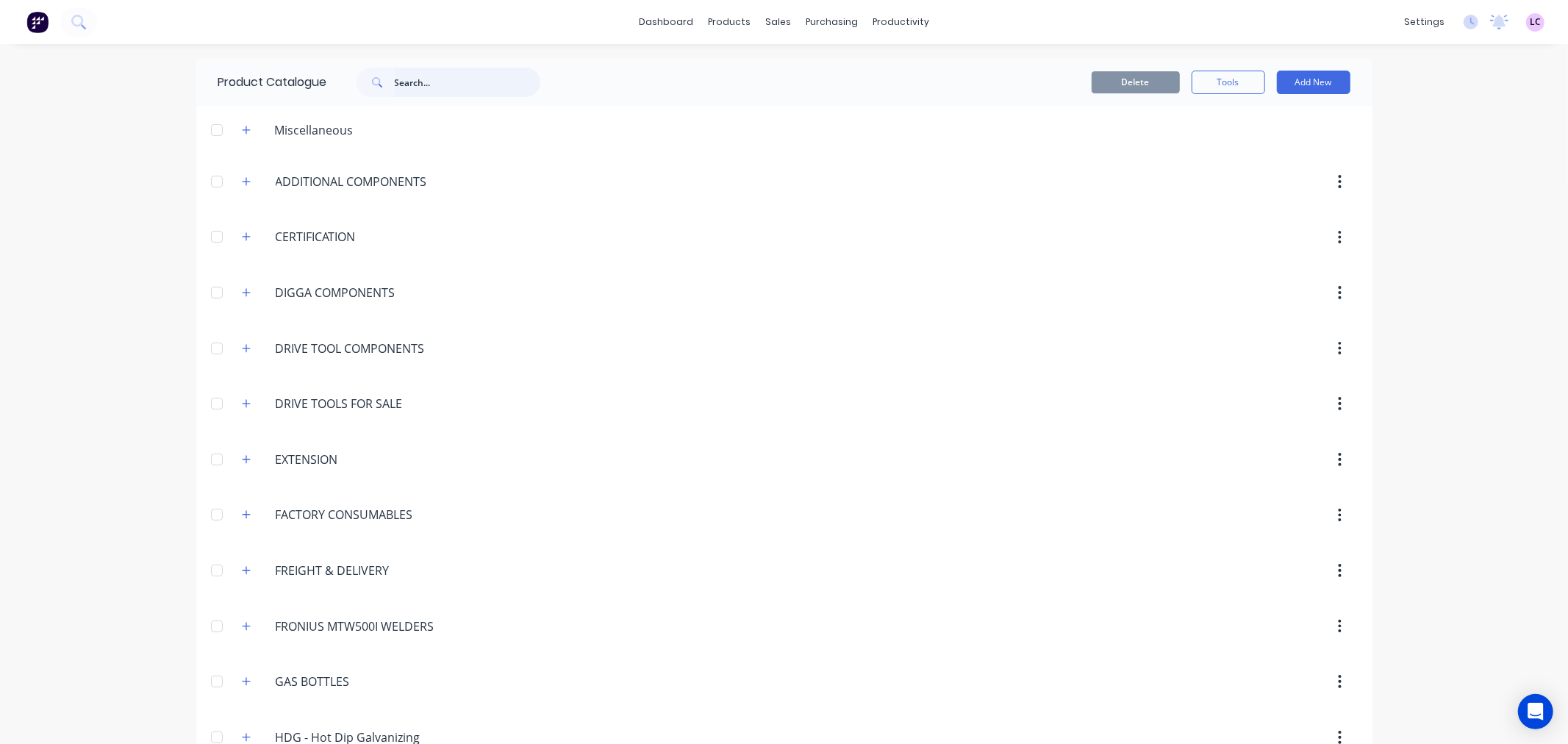
click at [400, 89] on input "text" at bounding box center [467, 82] width 146 height 30
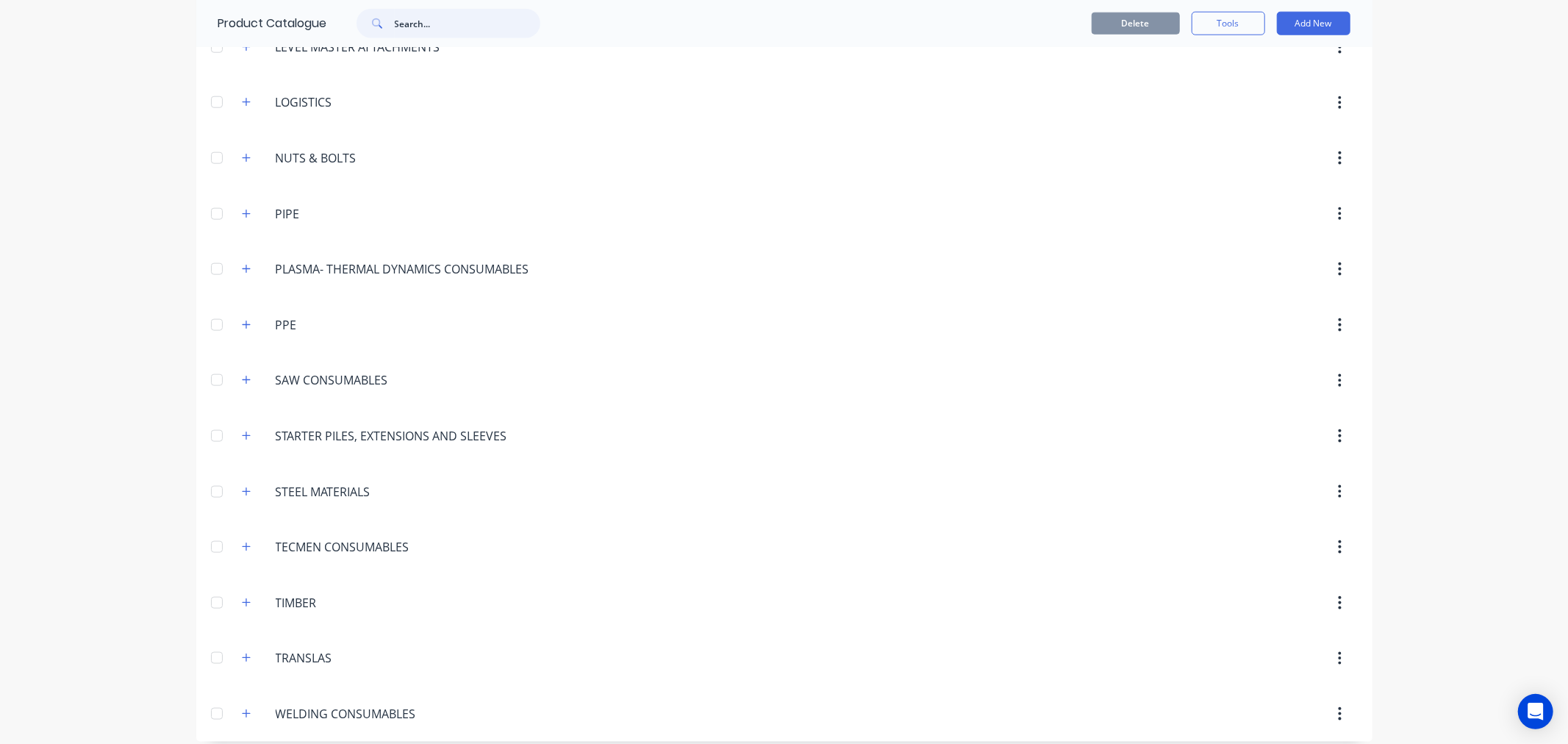
scroll to position [1375, 0]
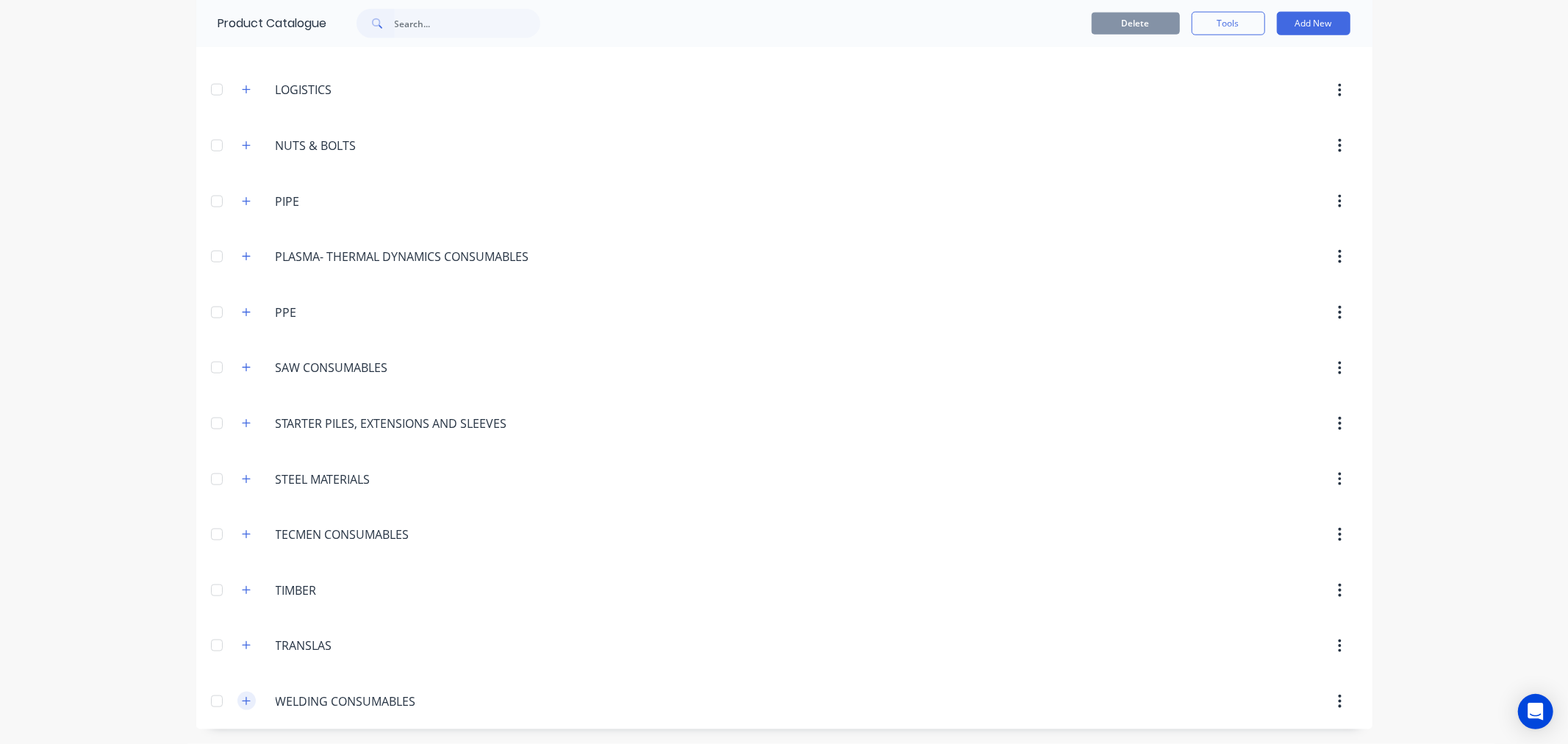
click at [242, 698] on icon "button" at bounding box center [246, 701] width 9 height 10
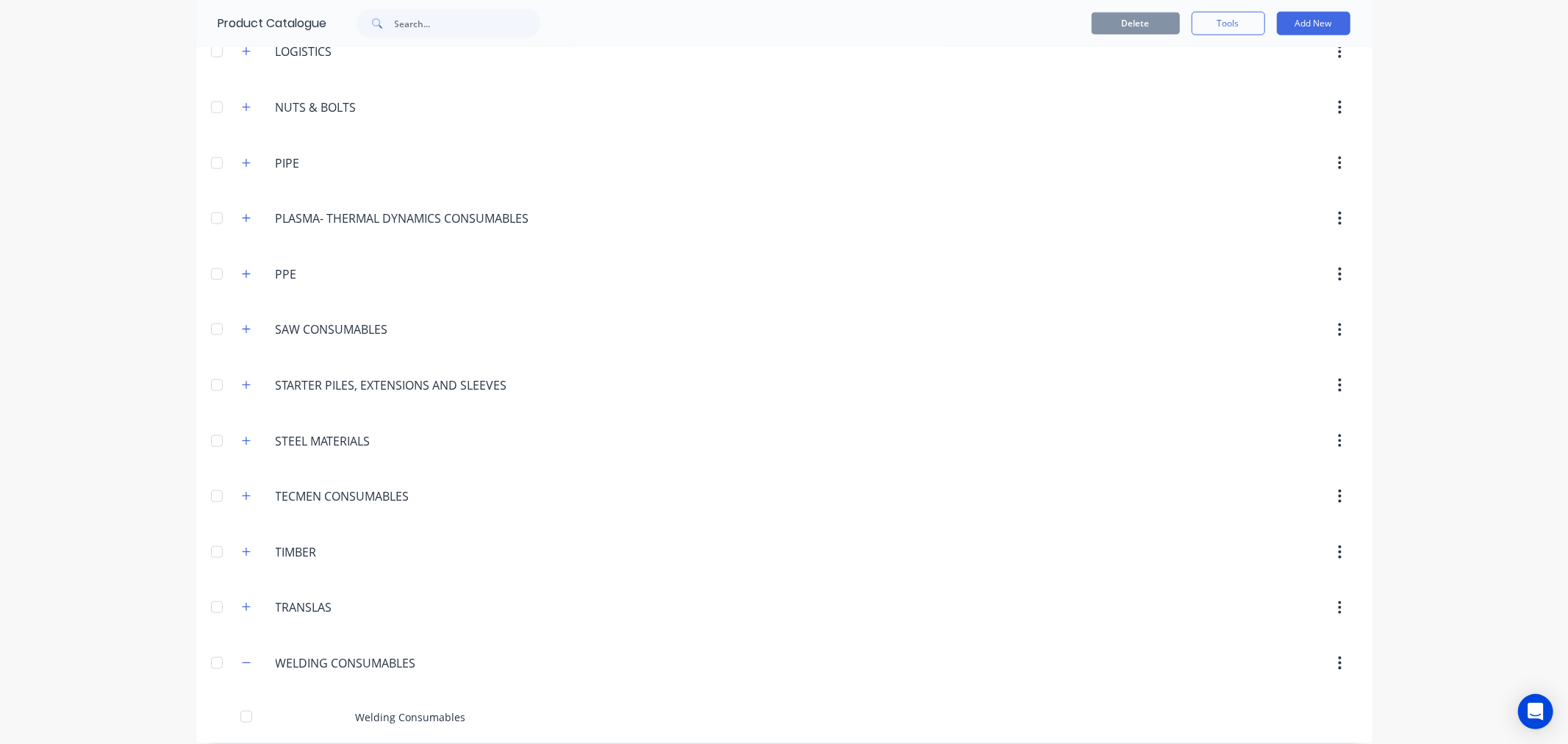
scroll to position [1427, 0]
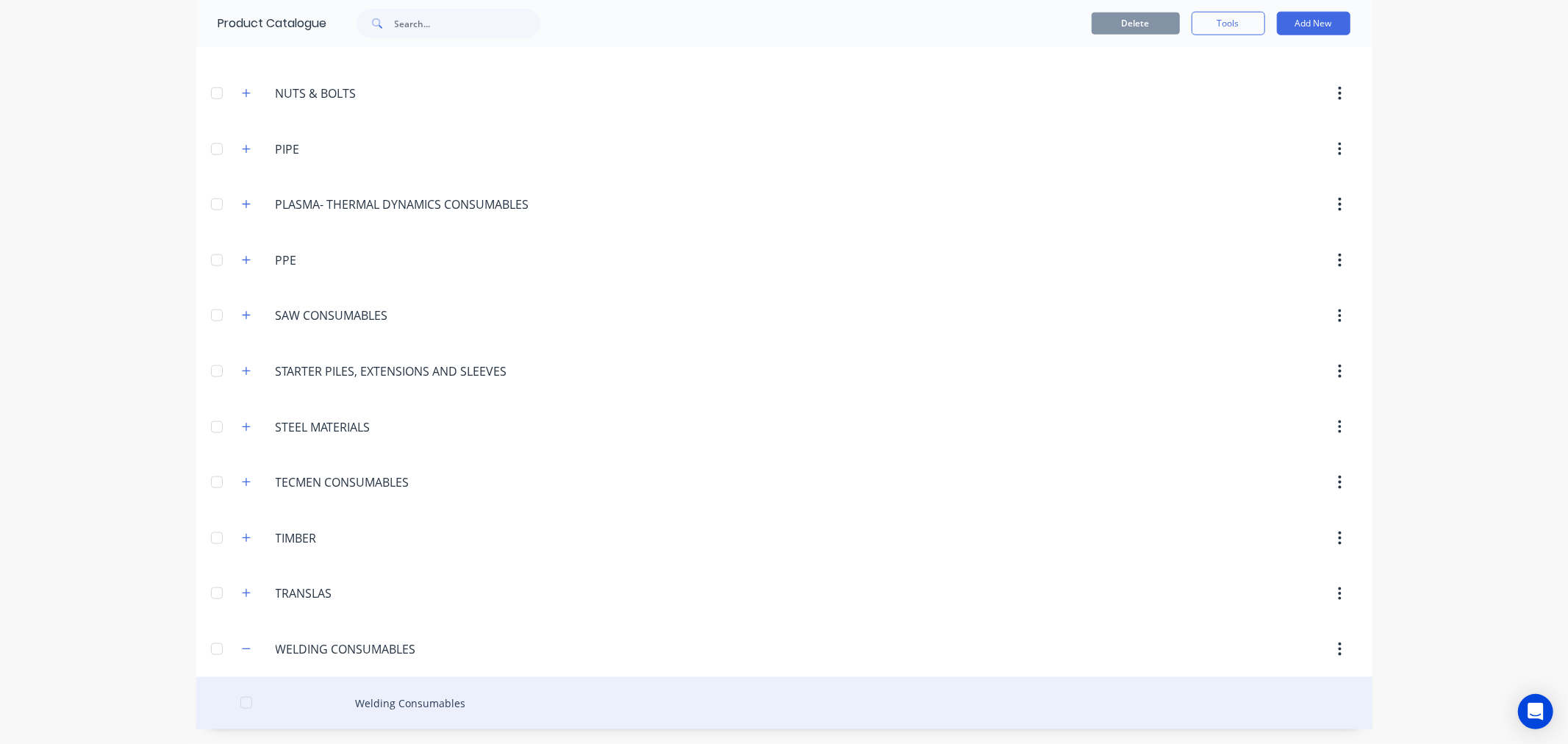
click at [397, 709] on div "Welding Consumables" at bounding box center [784, 703] width 1176 height 52
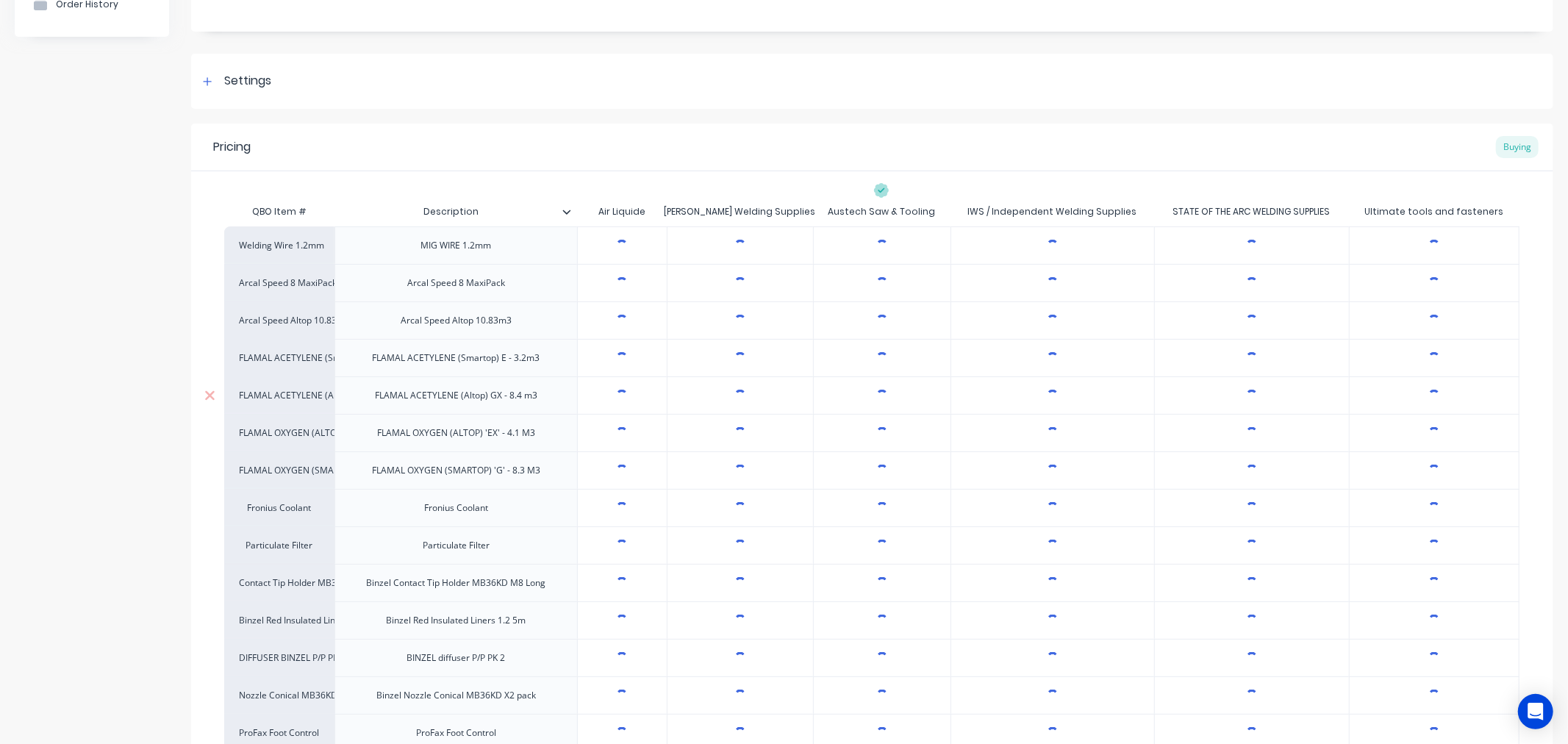
type textarea "x"
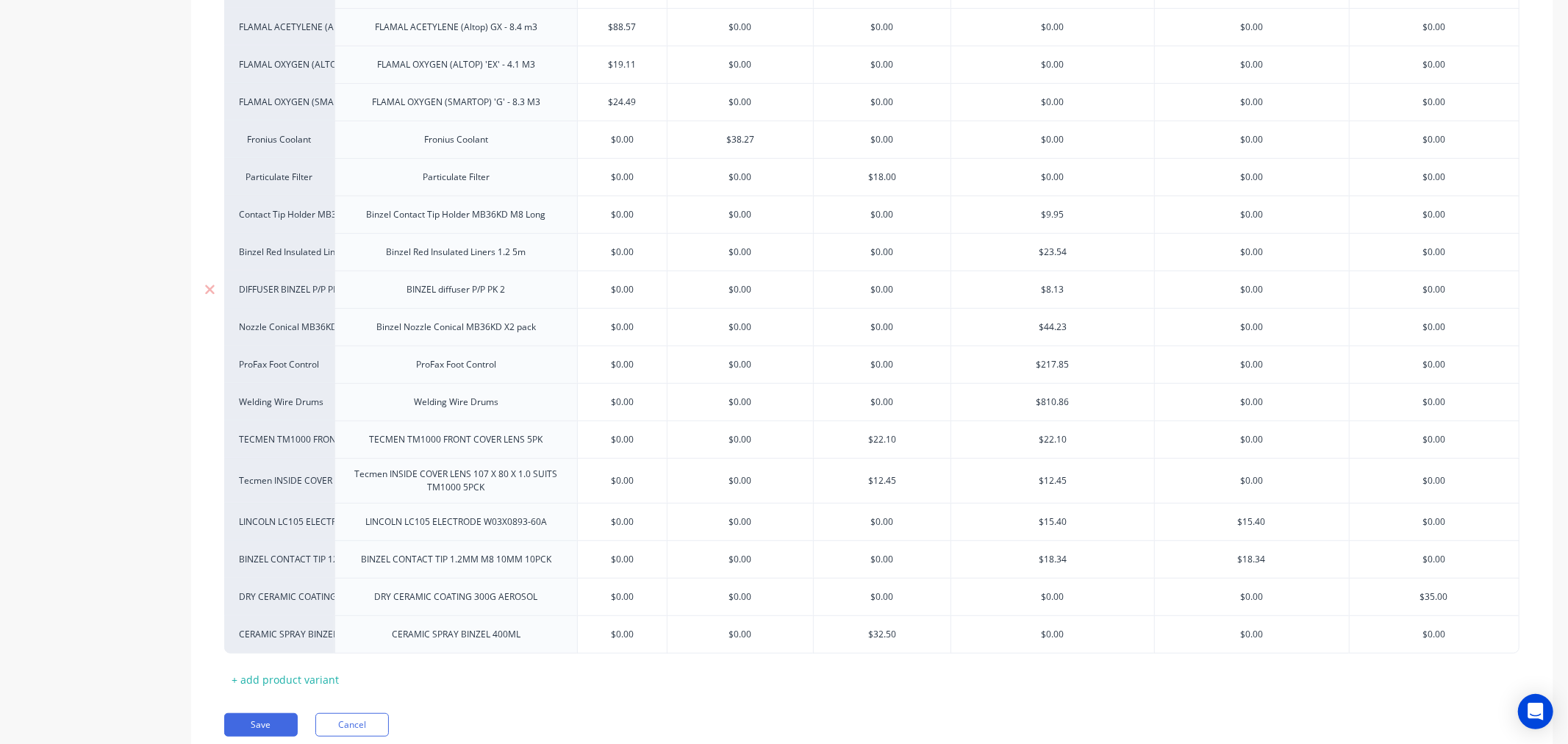
scroll to position [572, 0]
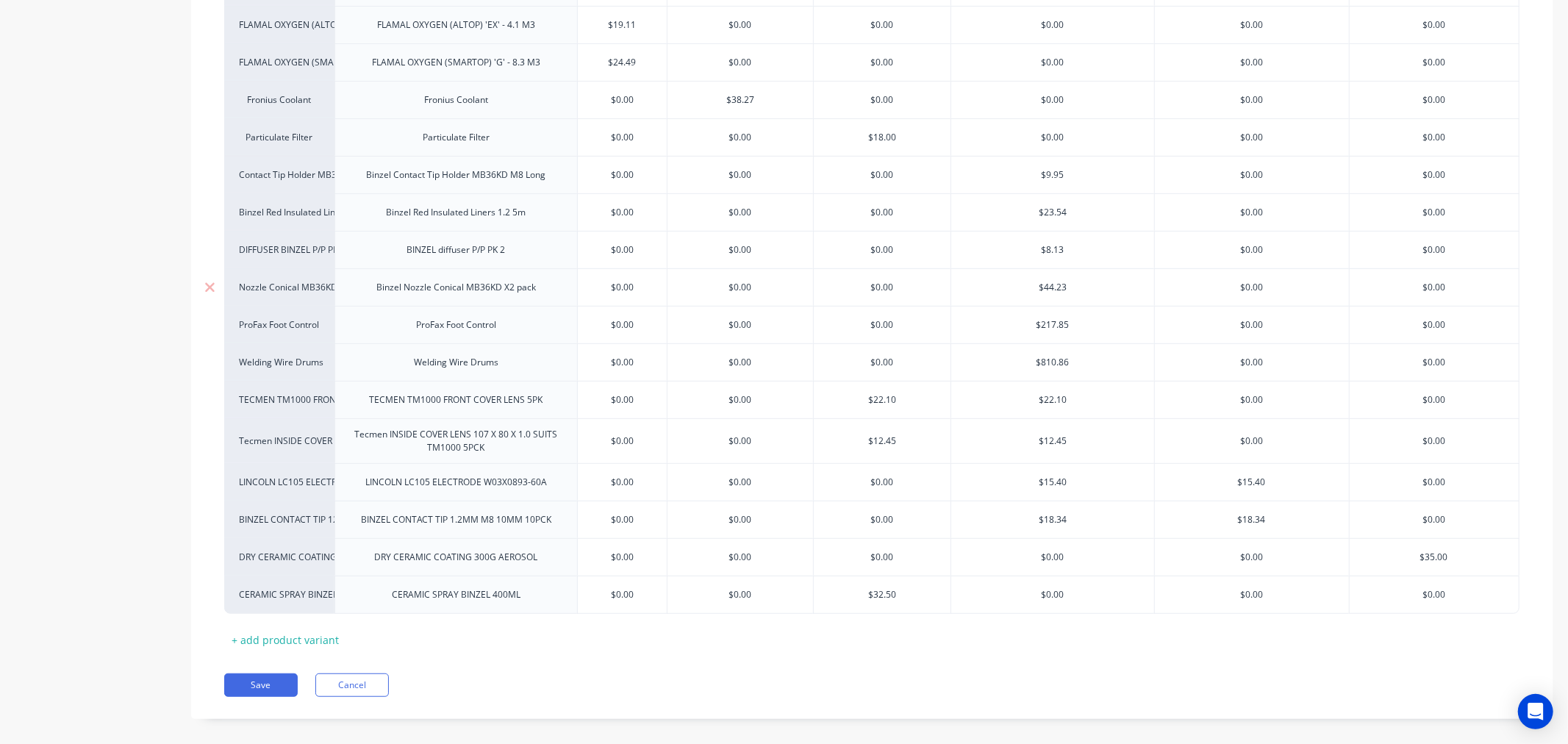
click at [289, 287] on div "Nozzle Conical MB36KD X2 pack" at bounding box center [279, 288] width 81 height 13
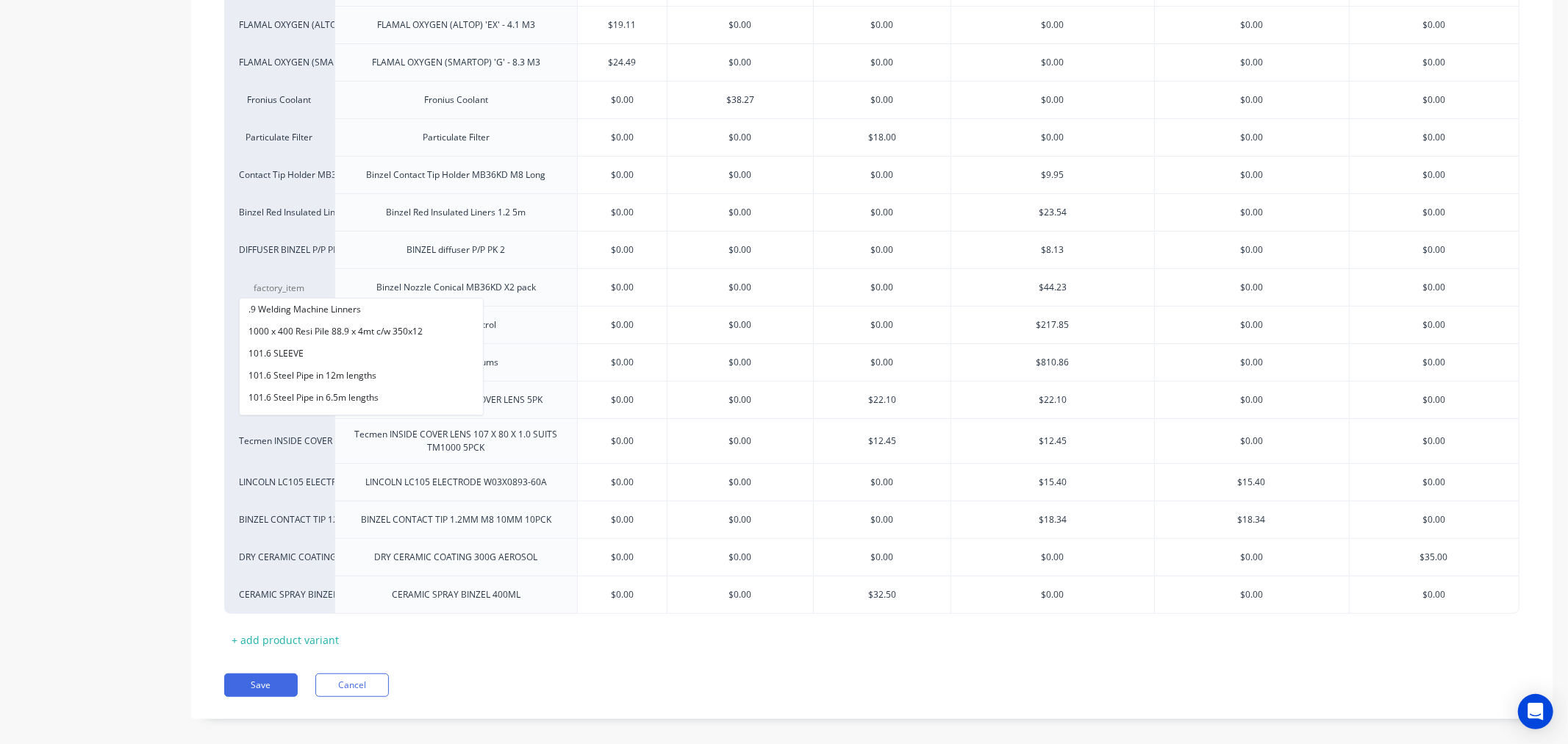
click at [108, 306] on div "Product details Collaborate Order History" at bounding box center [91, 116] width 154 height 1250
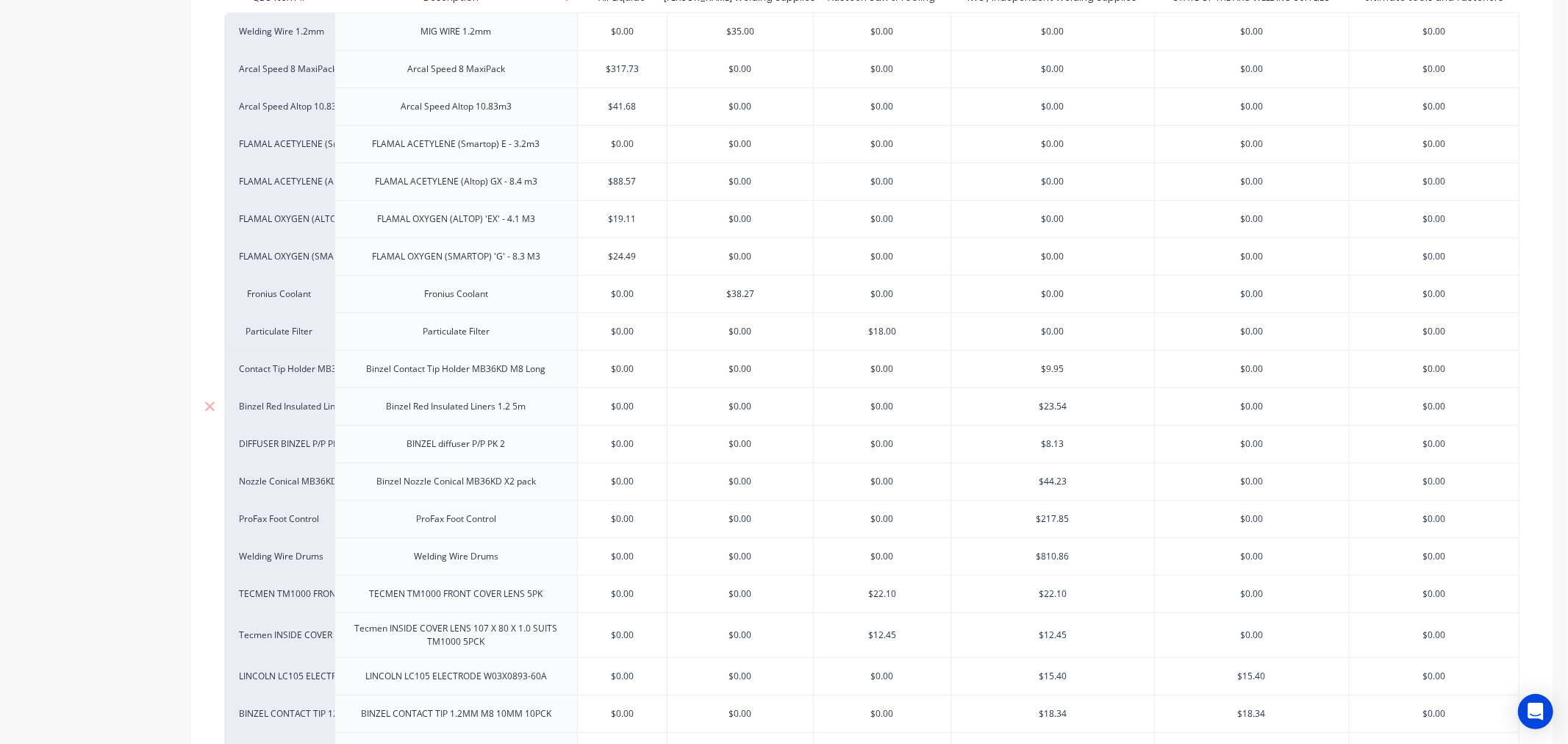
scroll to position [0, 0]
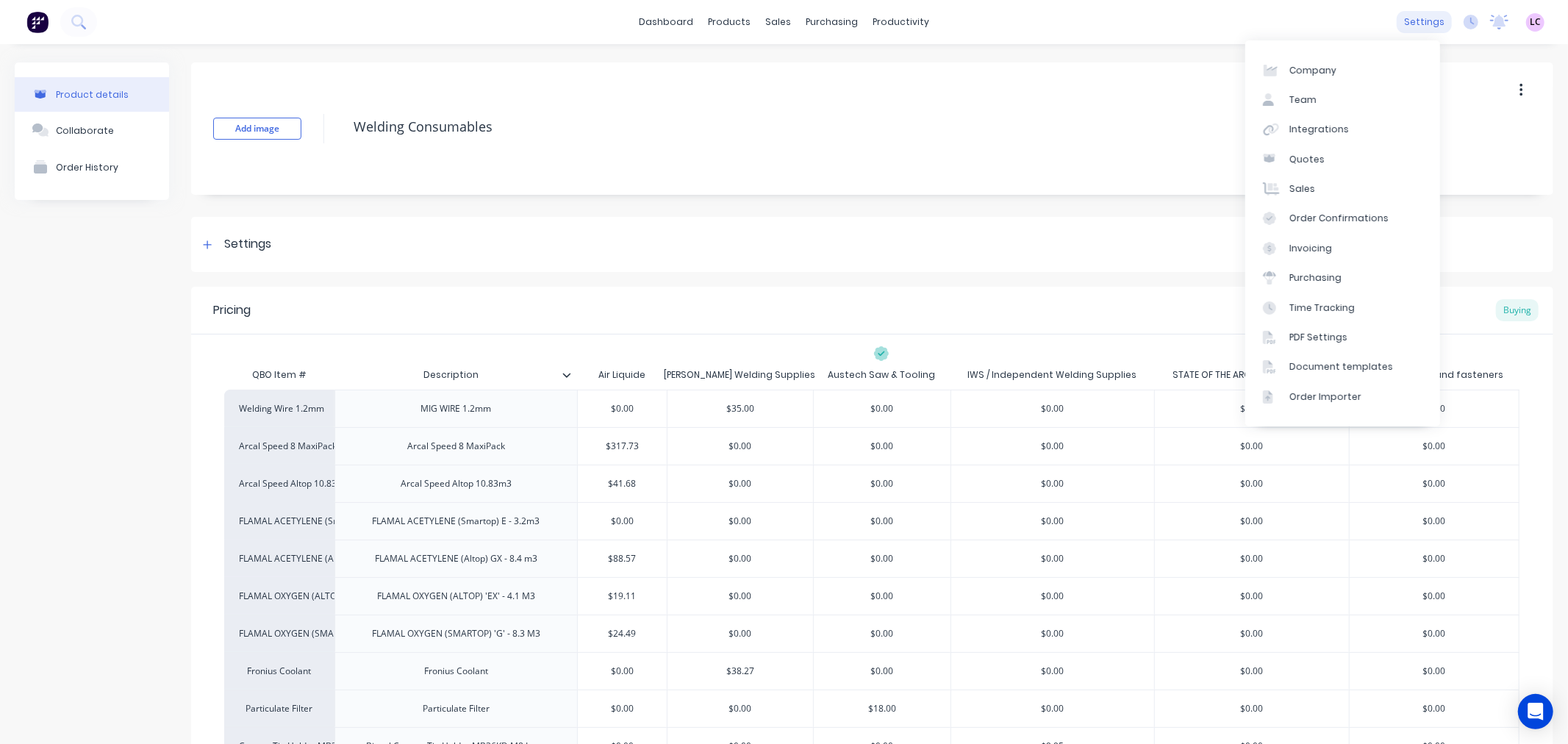
click at [1425, 18] on div "settings" at bounding box center [1425, 22] width 55 height 22
click at [1301, 131] on div "Integrations" at bounding box center [1319, 130] width 60 height 13
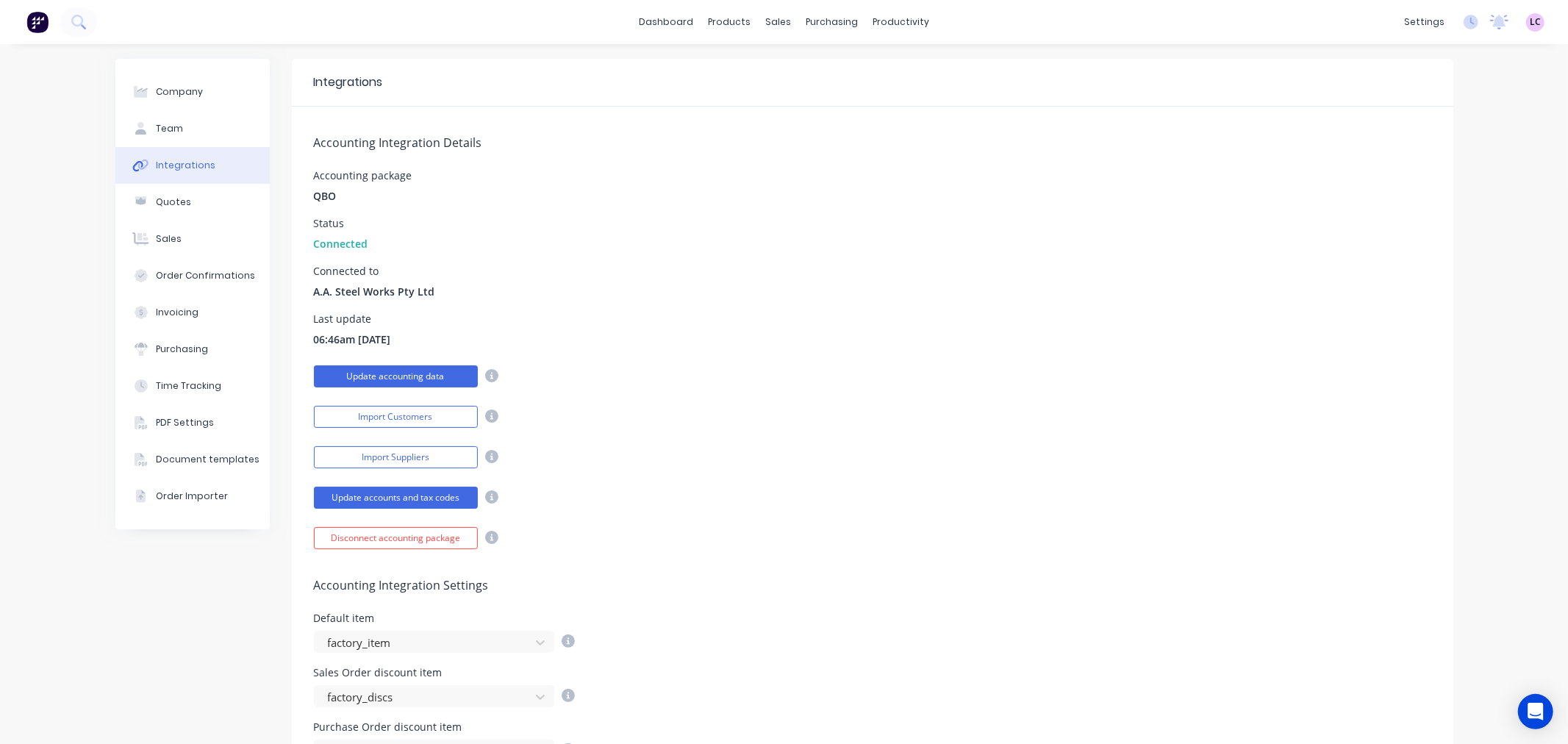
click at [441, 377] on button "Update accounting data" at bounding box center [396, 376] width 164 height 22
